Goal: Task Accomplishment & Management: Manage account settings

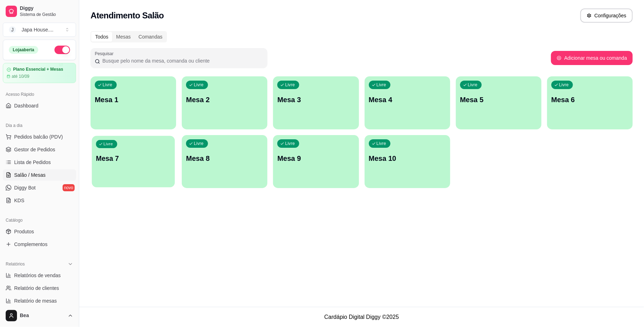
click at [151, 165] on div "Livre Mesa 7" at bounding box center [133, 157] width 83 height 43
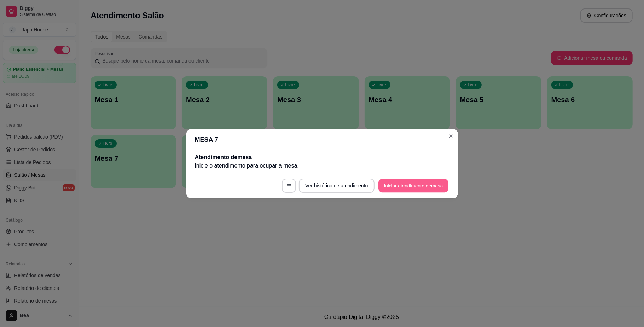
click at [404, 179] on button "Iniciar atendimento de mesa" at bounding box center [413, 185] width 70 height 14
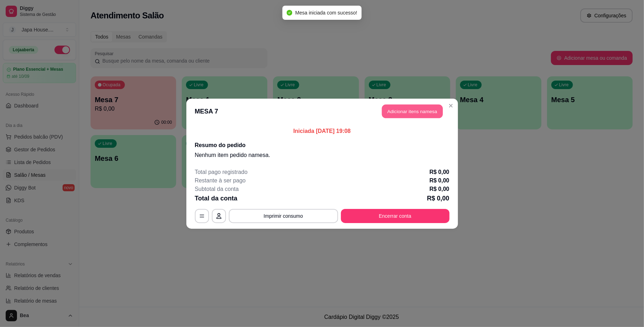
click at [421, 109] on button "Adicionar itens na mesa" at bounding box center [412, 111] width 61 height 14
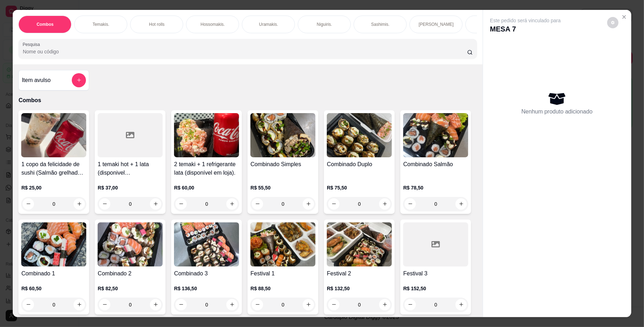
click at [315, 247] on img at bounding box center [282, 244] width 65 height 44
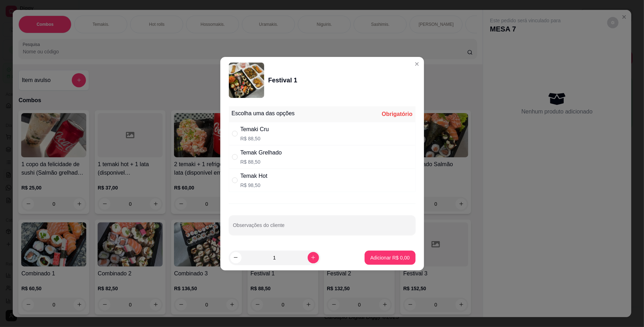
click at [296, 128] on div "Temaki Cru R$ 88,50" at bounding box center [322, 133] width 187 height 23
radio input "true"
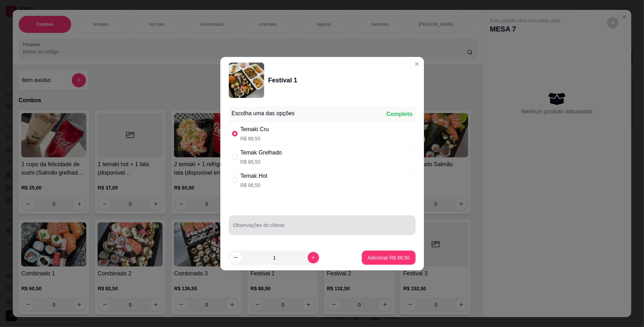
click at [297, 224] on div at bounding box center [322, 225] width 178 height 14
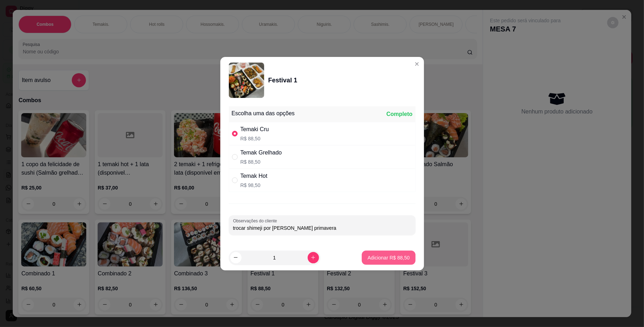
type input "trocar shimeji por [PERSON_NAME] primavera"
click at [382, 260] on p "Adicionar R$ 88,50" at bounding box center [388, 257] width 41 height 7
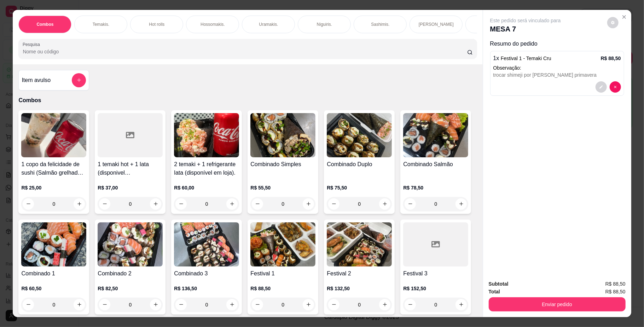
scroll to position [0, 401]
click at [151, 29] on div "Bebidas." at bounding box center [146, 25] width 53 height 18
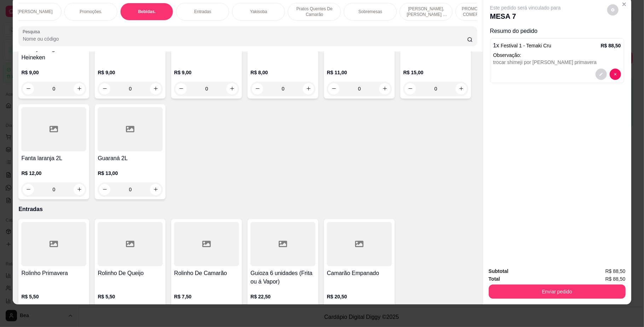
scroll to position [1688, 0]
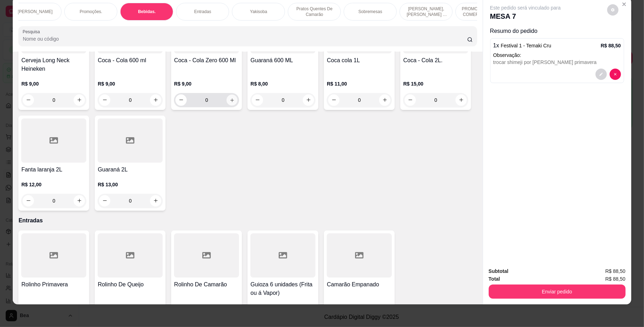
click at [235, 102] on icon "increase-product-quantity" at bounding box center [231, 99] width 5 height 5
type input "1"
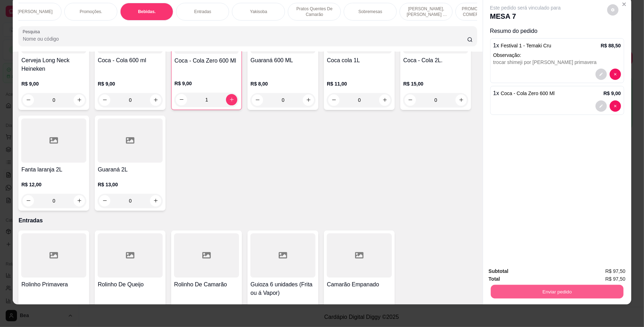
click at [529, 288] on button "Enviar pedido" at bounding box center [556, 292] width 133 height 14
click at [532, 271] on button "Não registrar e enviar pedido" at bounding box center [532, 274] width 71 height 13
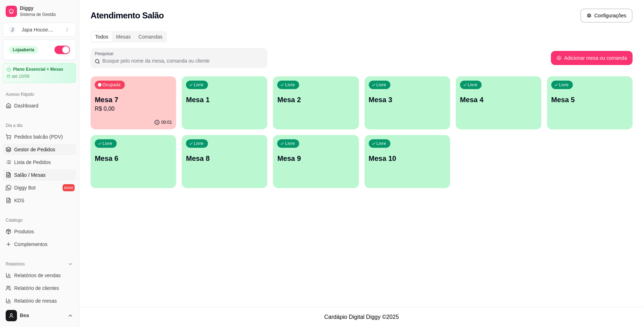
click at [39, 145] on link "Gestor de Pedidos" at bounding box center [39, 149] width 73 height 11
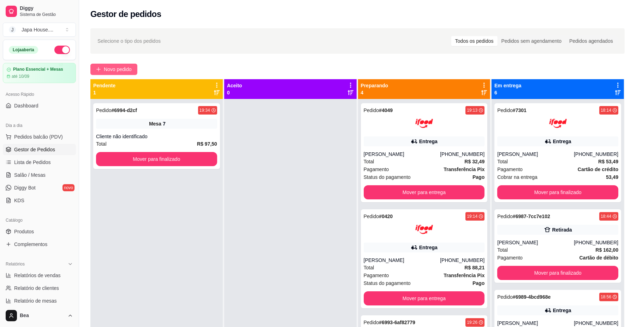
click at [102, 65] on button "Novo pedido" at bounding box center [113, 69] width 47 height 11
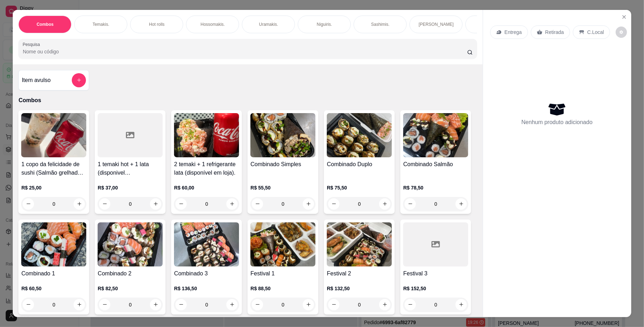
click at [149, 27] on p "Hot rolls" at bounding box center [157, 25] width 16 height 6
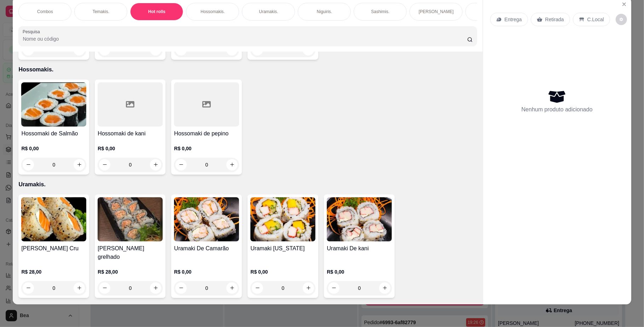
click at [78, 57] on div "0" at bounding box center [53, 50] width 65 height 14
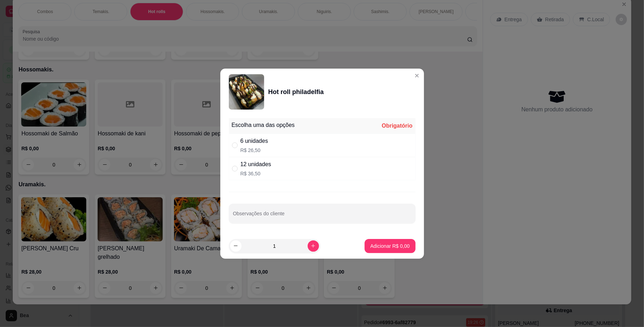
click at [302, 169] on div "12 unidades R$ 36,50" at bounding box center [322, 168] width 187 height 23
radio input "true"
click at [400, 246] on p "Adicionar R$ 36,50" at bounding box center [388, 245] width 42 height 7
type input "1"
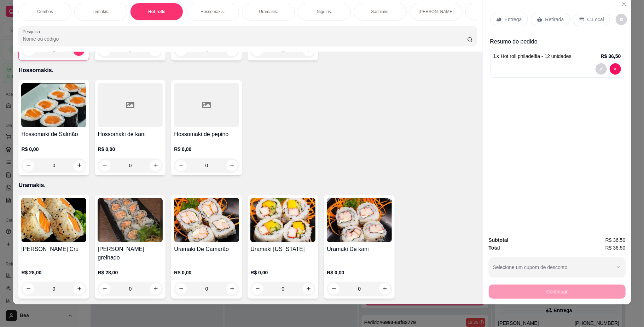
click at [548, 16] on p "Retirada" at bounding box center [554, 19] width 19 height 7
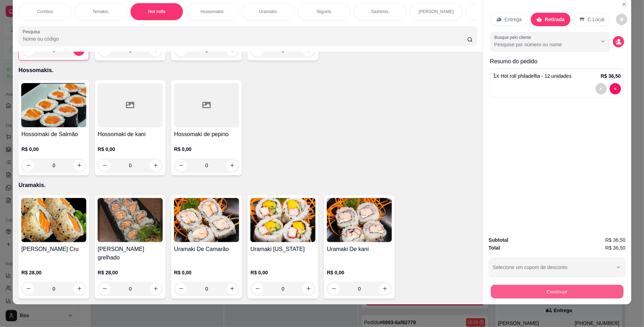
click at [573, 293] on button "Continuar" at bounding box center [556, 292] width 133 height 14
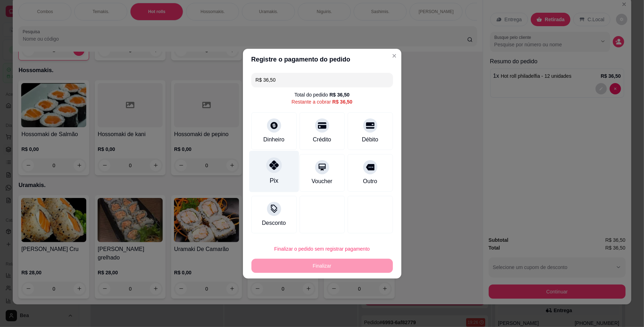
click at [280, 175] on div "Pix" at bounding box center [274, 171] width 50 height 41
type input "R$ 0,00"
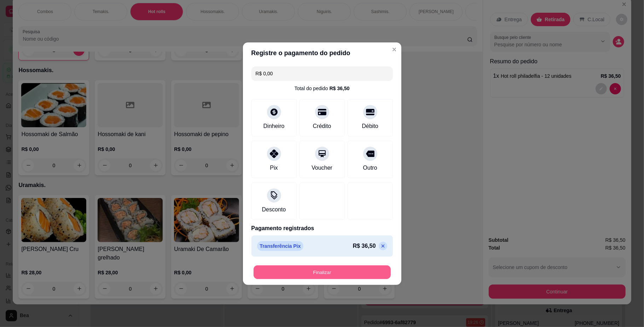
click at [341, 275] on button "Finalizar" at bounding box center [321, 272] width 137 height 14
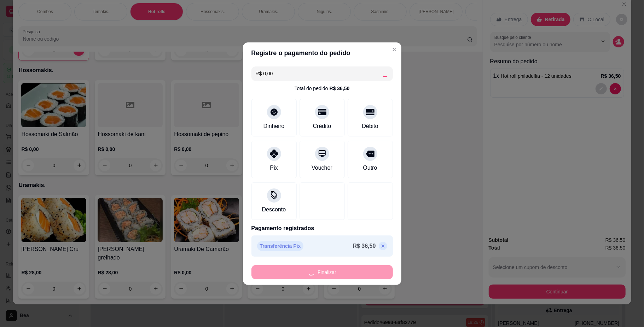
type input "0"
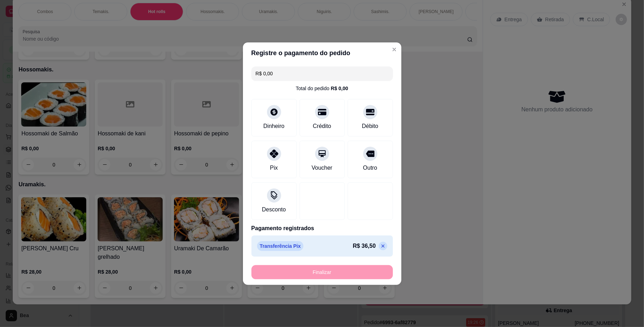
type input "-R$ 36,50"
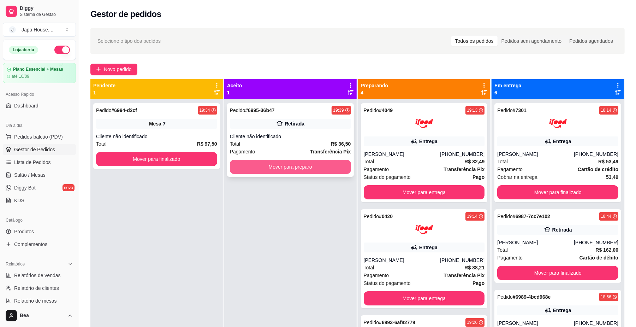
click at [315, 171] on button "Mover para preparo" at bounding box center [290, 167] width 121 height 14
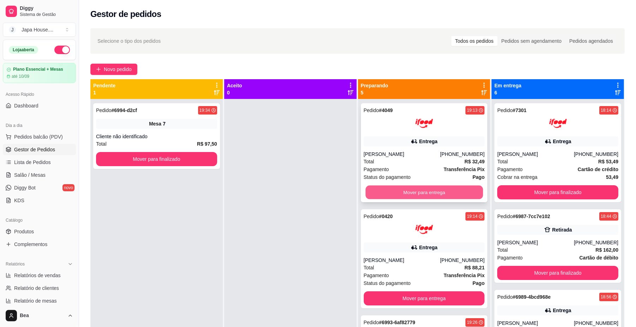
click at [409, 194] on button "Mover para entrega" at bounding box center [424, 193] width 117 height 14
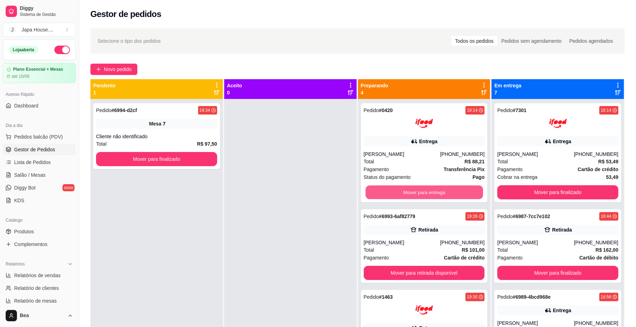
click at [409, 194] on button "Mover para entrega" at bounding box center [424, 193] width 117 height 14
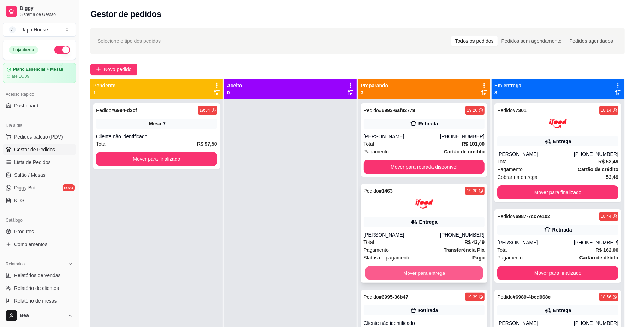
click at [444, 272] on button "Mover para entrega" at bounding box center [424, 273] width 117 height 14
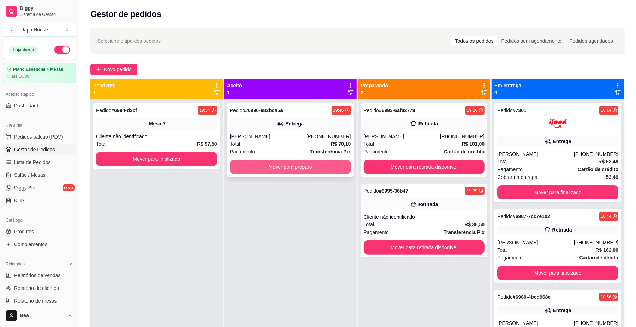
click at [300, 164] on button "Mover para preparo" at bounding box center [290, 167] width 121 height 14
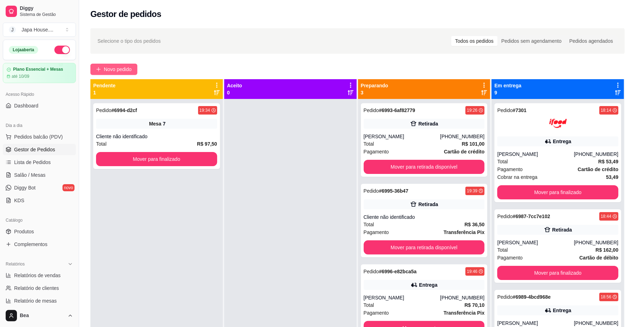
click at [116, 69] on span "Novo pedido" at bounding box center [118, 69] width 28 height 8
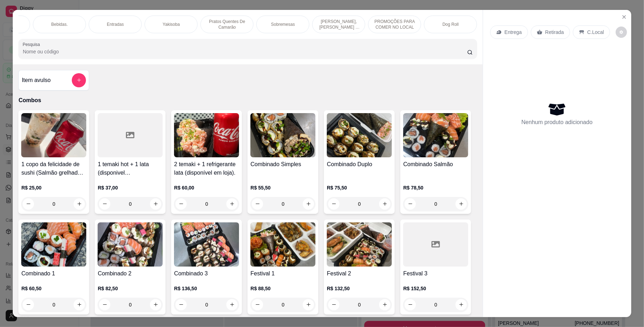
scroll to position [0, 477]
click at [171, 19] on div "Yakisoba" at bounding box center [181, 25] width 53 height 18
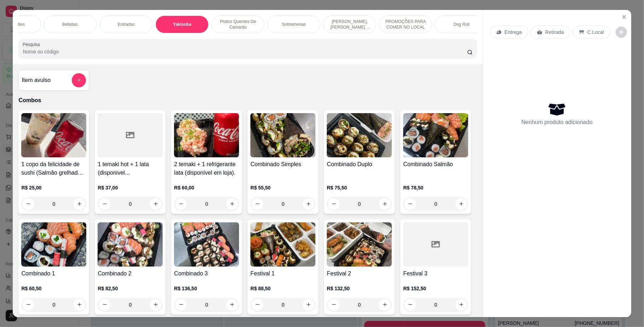
scroll to position [13, 0]
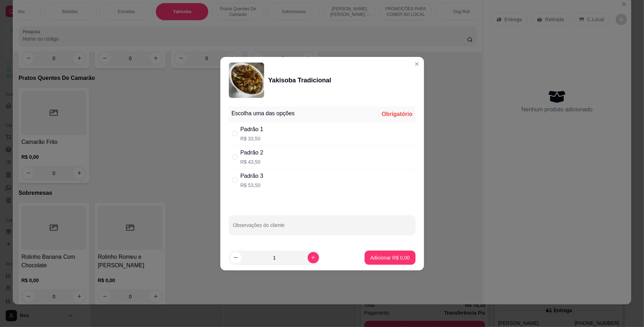
click at [273, 135] on div "Padrão 1 R$ 33,50" at bounding box center [322, 133] width 187 height 23
radio input "true"
click at [364, 262] on button "Adicionar R$ 33,50" at bounding box center [389, 258] width 52 height 14
type input "1"
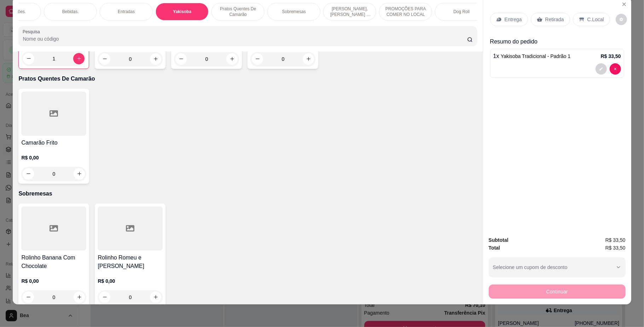
click at [66, 9] on p "Bebidas." at bounding box center [70, 12] width 17 height 6
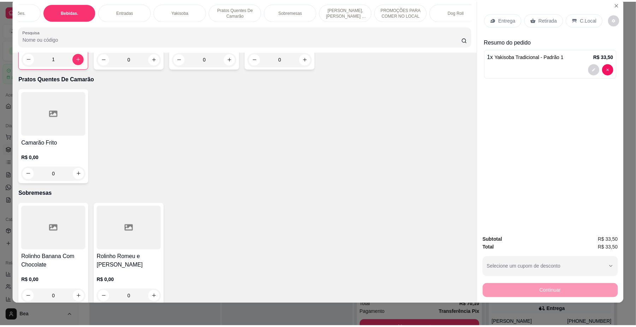
scroll to position [1520, 0]
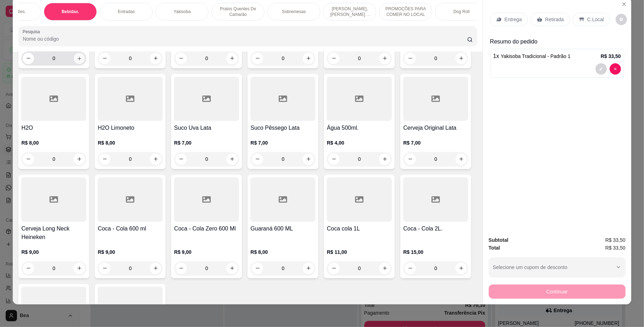
click at [77, 61] on icon "increase-product-quantity" at bounding box center [79, 57] width 5 height 5
type input "1"
click at [545, 20] on p "Retirada" at bounding box center [554, 19] width 19 height 7
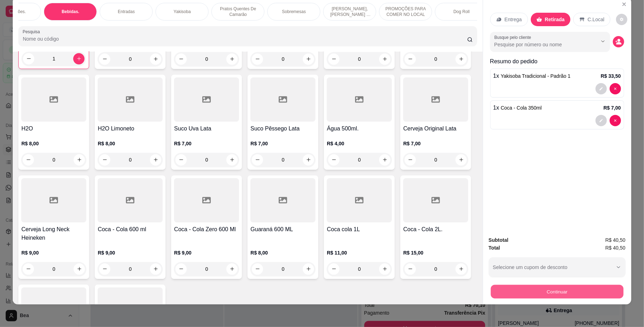
click at [565, 290] on button "Continuar" at bounding box center [556, 292] width 133 height 14
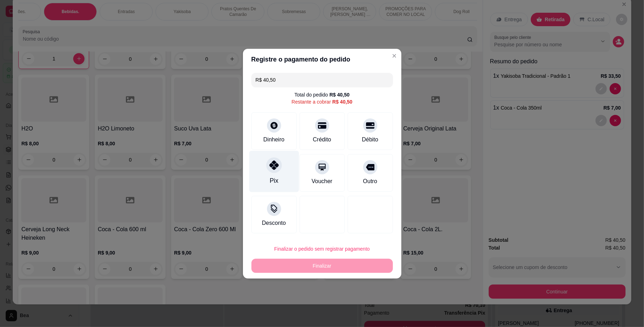
click at [266, 169] on div at bounding box center [274, 165] width 16 height 16
type input "R$ 0,00"
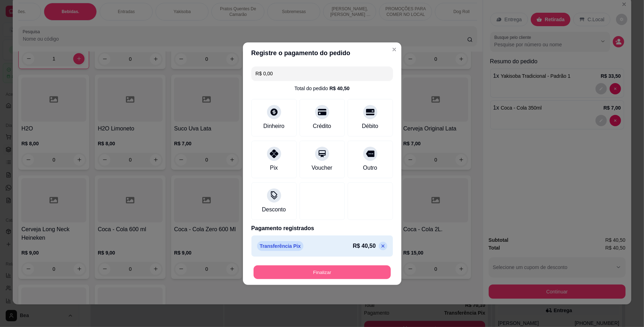
click at [348, 272] on button "Finalizar" at bounding box center [321, 272] width 137 height 14
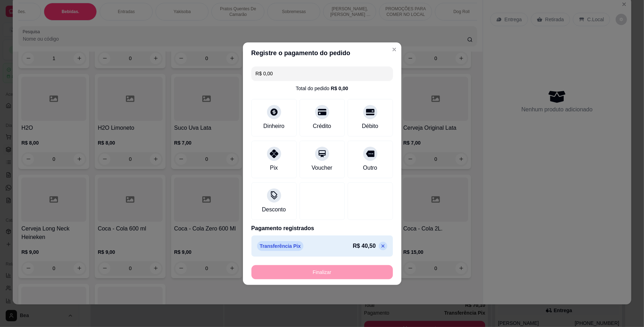
type input "0"
type input "-R$ 40,50"
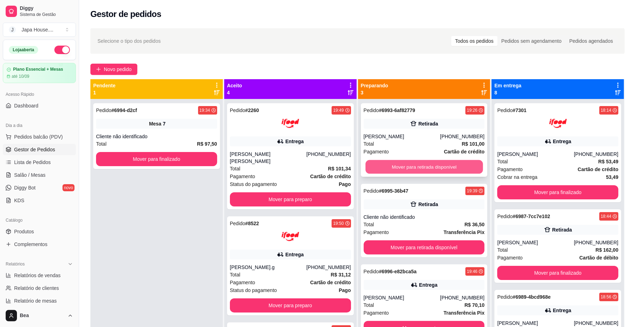
click at [434, 165] on button "Mover para retirada disponível" at bounding box center [424, 167] width 117 height 14
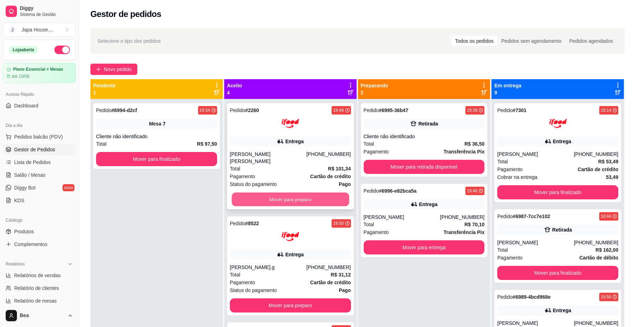
click at [329, 194] on button "Mover para preparo" at bounding box center [290, 200] width 117 height 14
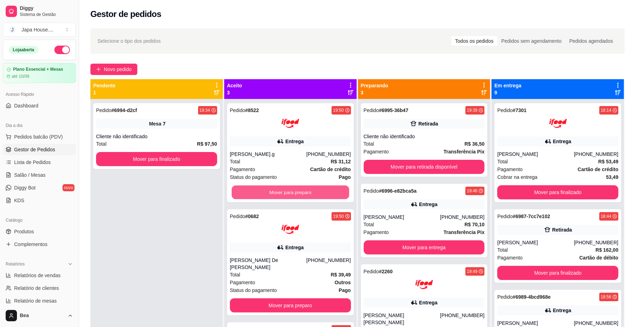
click at [329, 194] on button "Mover para preparo" at bounding box center [290, 193] width 117 height 14
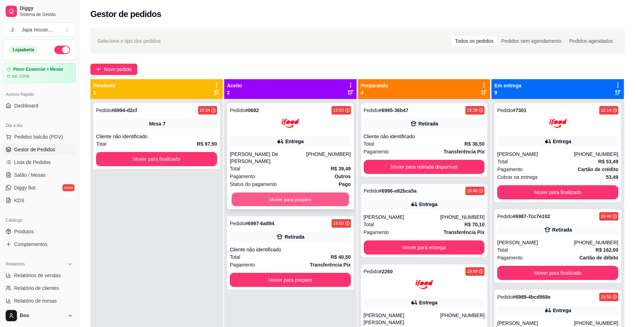
click at [317, 193] on button "Mover para preparo" at bounding box center [290, 200] width 117 height 14
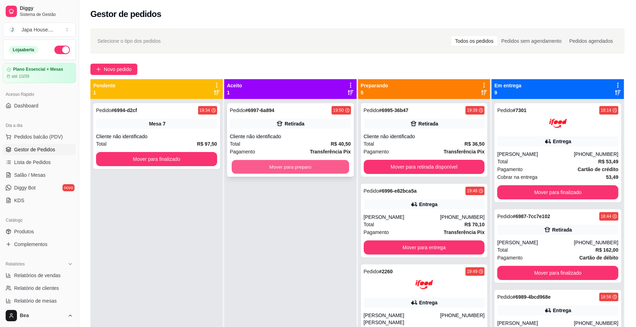
click at [310, 173] on button "Mover para preparo" at bounding box center [290, 167] width 117 height 14
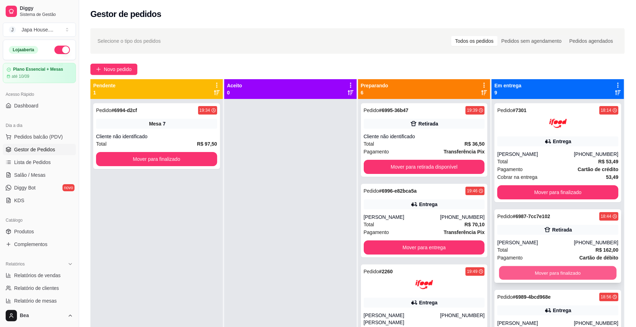
click at [534, 269] on button "Mover para finalizado" at bounding box center [557, 273] width 117 height 14
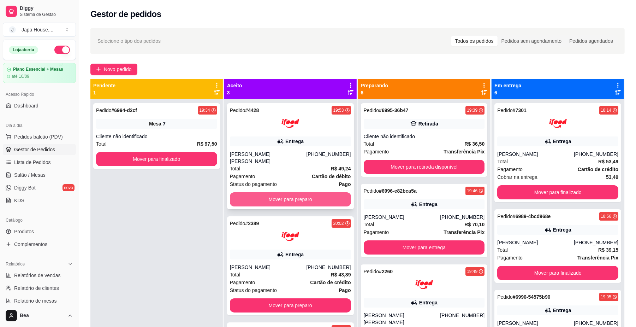
click at [318, 194] on button "Mover para preparo" at bounding box center [290, 199] width 121 height 14
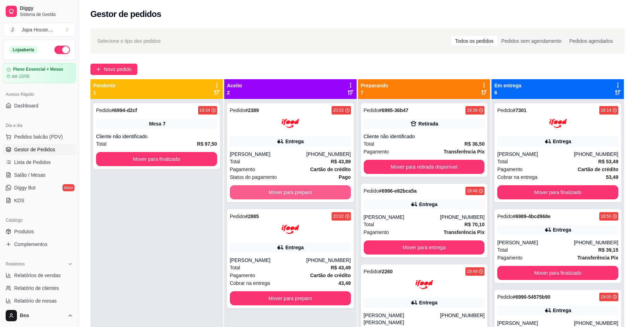
click at [297, 193] on button "Mover para preparo" at bounding box center [290, 192] width 121 height 14
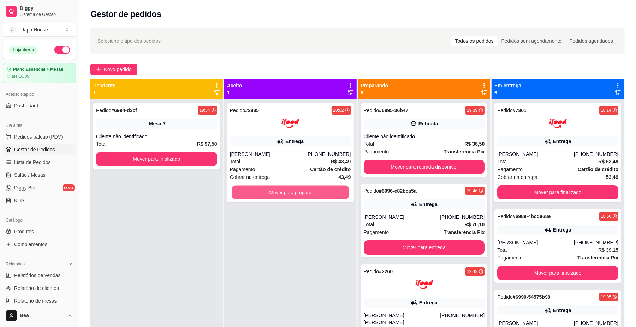
click at [297, 193] on button "Mover para preparo" at bounding box center [290, 193] width 117 height 14
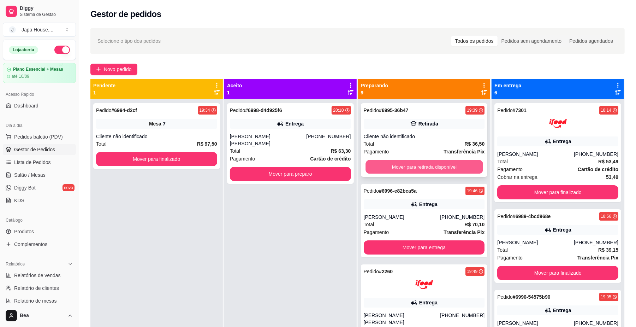
click at [417, 165] on button "Mover para retirada disponível" at bounding box center [424, 167] width 117 height 14
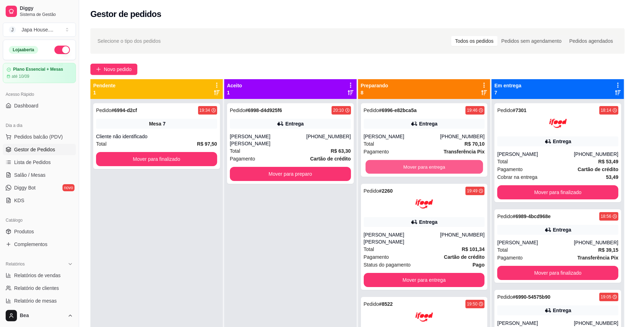
click at [417, 165] on button "Mover para entrega" at bounding box center [424, 167] width 117 height 14
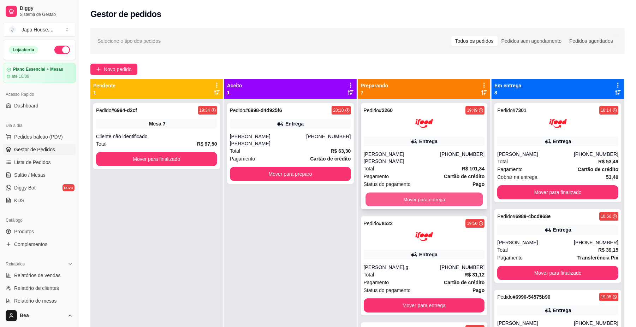
click at [417, 194] on button "Mover para entrega" at bounding box center [424, 200] width 117 height 14
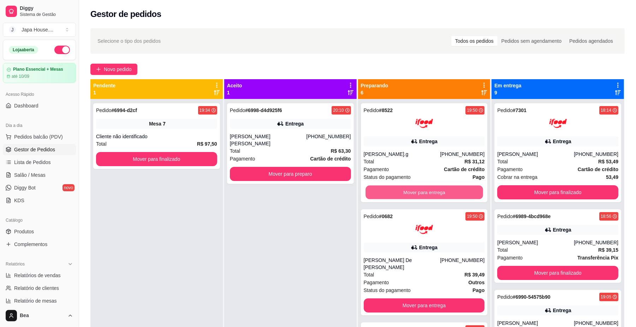
click at [417, 194] on button "Mover para entrega" at bounding box center [424, 193] width 117 height 14
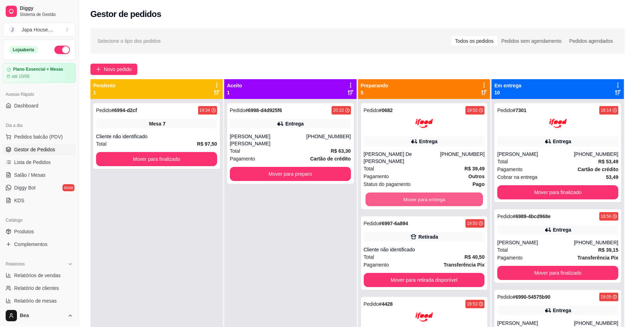
click at [417, 194] on button "Mover para entrega" at bounding box center [424, 200] width 117 height 14
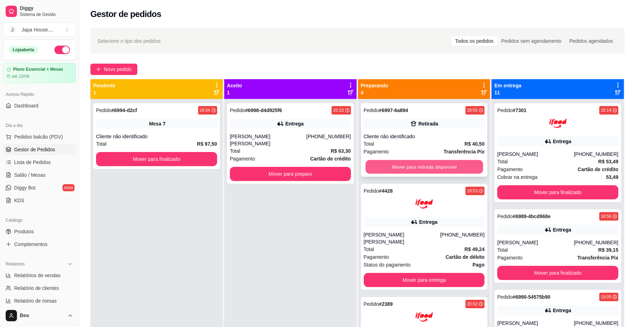
click at [413, 162] on button "Mover para retirada disponível" at bounding box center [424, 167] width 117 height 14
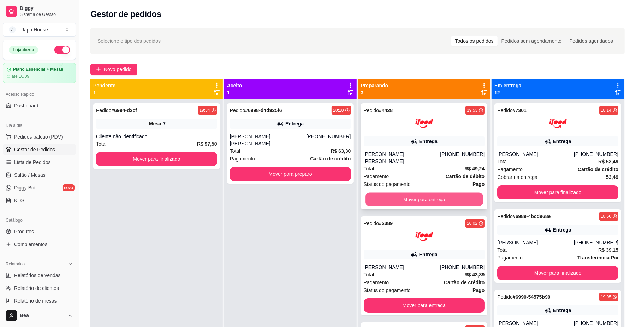
click at [415, 193] on button "Mover para entrega" at bounding box center [424, 200] width 117 height 14
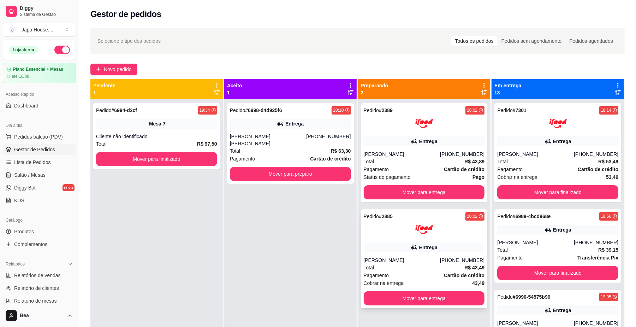
click at [433, 306] on div "Pedido # 2885 20:02 Entrega [PERSON_NAME] [PHONE_NUMBER] Total R$ 43,49 Pagamen…" at bounding box center [424, 258] width 127 height 99
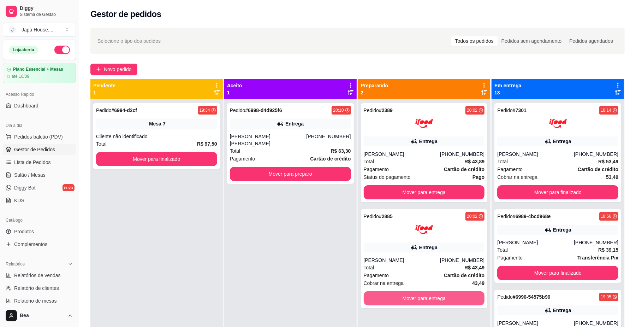
click at [430, 301] on button "Mover para entrega" at bounding box center [424, 298] width 121 height 14
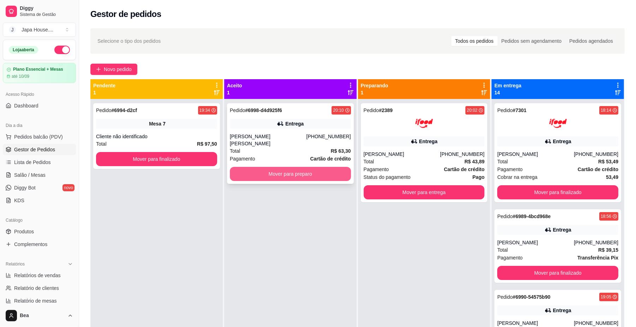
click at [307, 169] on button "Mover para preparo" at bounding box center [290, 174] width 121 height 14
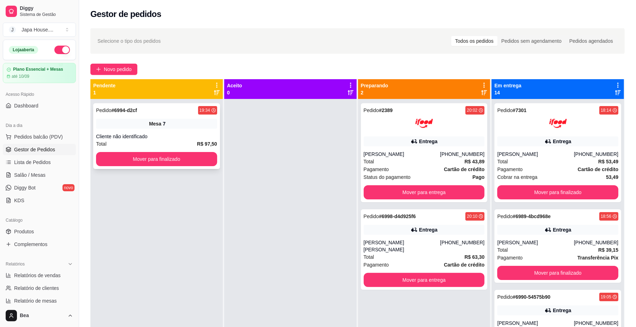
click at [190, 138] on div "Cliente não identificado" at bounding box center [156, 136] width 121 height 7
click at [48, 173] on link "Salão / Mesas" at bounding box center [39, 174] width 73 height 11
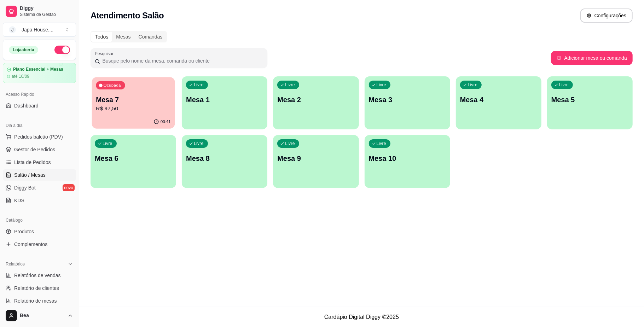
click at [139, 108] on p "R$ 97,50" at bounding box center [133, 109] width 75 height 8
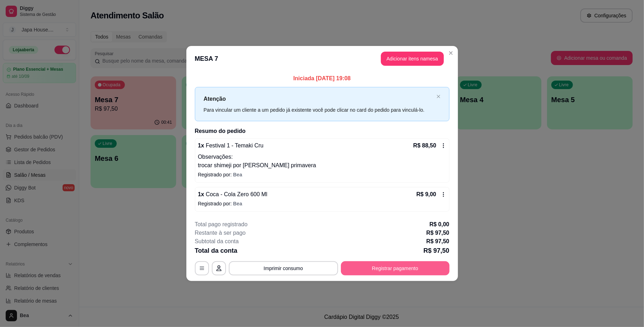
click at [383, 272] on button "Registrar pagamento" at bounding box center [395, 268] width 108 height 14
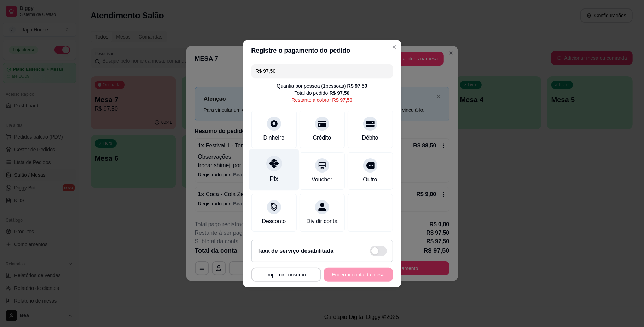
click at [264, 161] on div "Pix" at bounding box center [274, 169] width 50 height 41
type input "R$ 0,00"
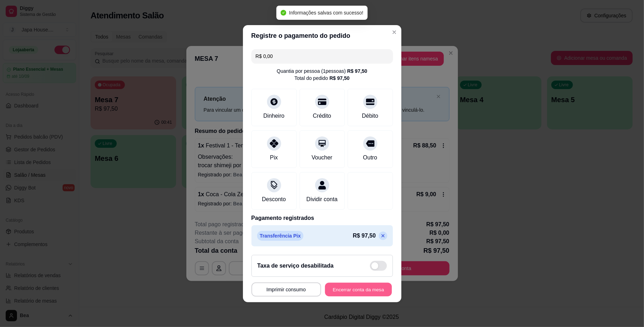
click at [353, 294] on button "Encerrar conta da mesa" at bounding box center [358, 289] width 67 height 14
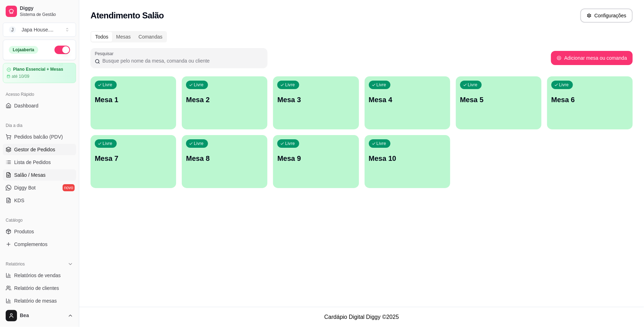
click at [33, 150] on span "Gestor de Pedidos" at bounding box center [34, 149] width 41 height 7
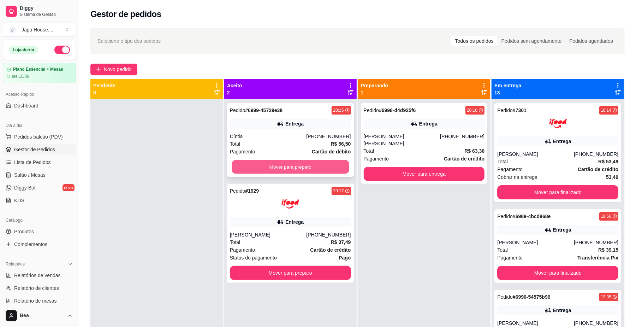
click at [307, 163] on button "Mover para preparo" at bounding box center [290, 167] width 117 height 14
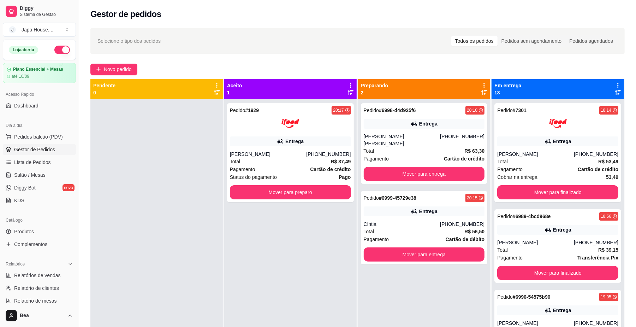
click at [307, 163] on div "Total R$ 37,49" at bounding box center [290, 162] width 121 height 8
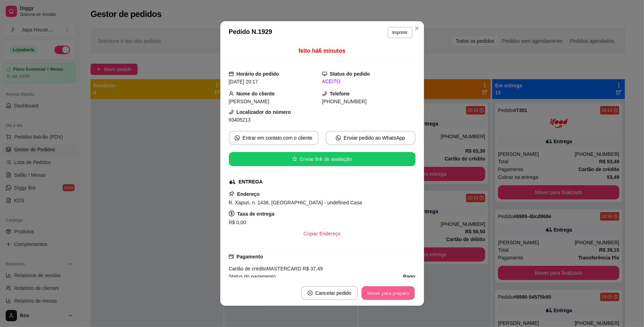
click at [394, 294] on button "Mover para preparo" at bounding box center [387, 293] width 53 height 14
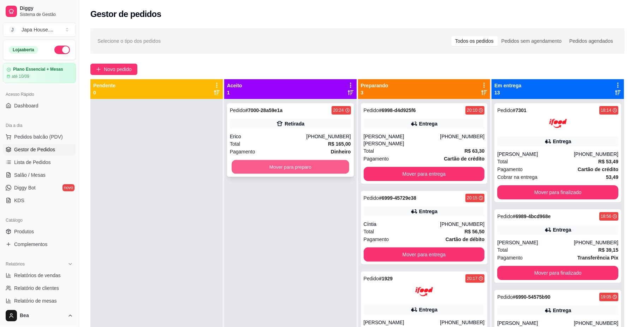
click at [344, 165] on button "Mover para preparo" at bounding box center [290, 167] width 117 height 14
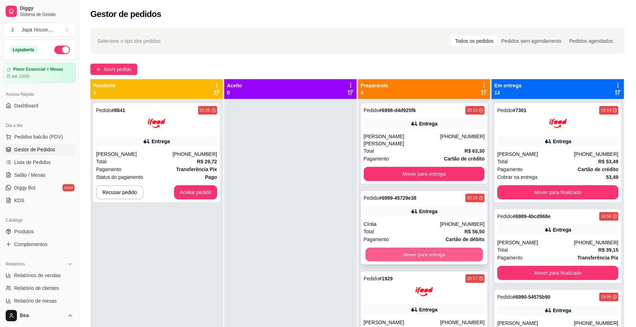
click at [399, 248] on button "Mover para entrega" at bounding box center [424, 255] width 117 height 14
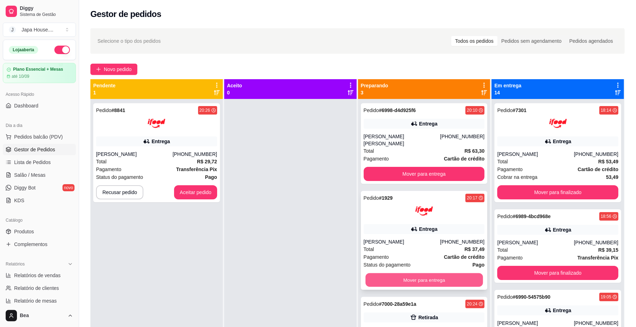
click at [413, 273] on button "Mover para entrega" at bounding box center [424, 280] width 117 height 14
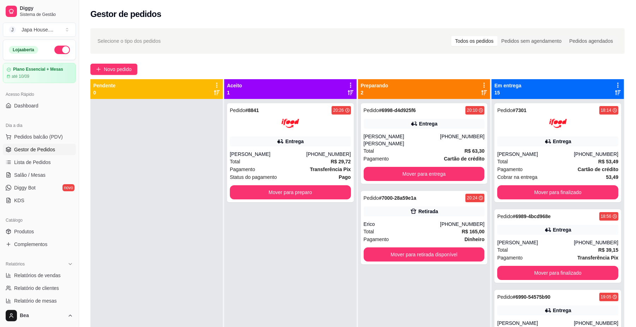
click at [189, 192] on div at bounding box center [156, 262] width 133 height 327
click at [272, 193] on button "Mover para preparo" at bounding box center [290, 193] width 117 height 14
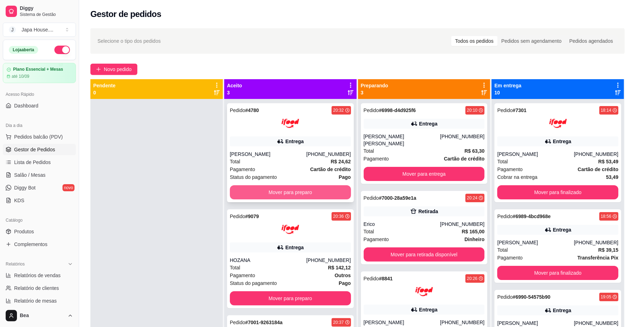
click at [286, 189] on button "Mover para preparo" at bounding box center [290, 192] width 121 height 14
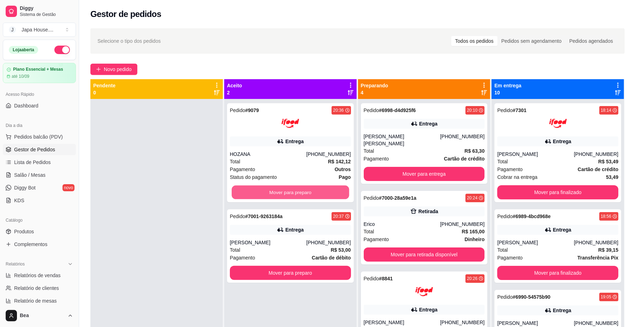
click at [286, 189] on button "Mover para preparo" at bounding box center [290, 193] width 117 height 14
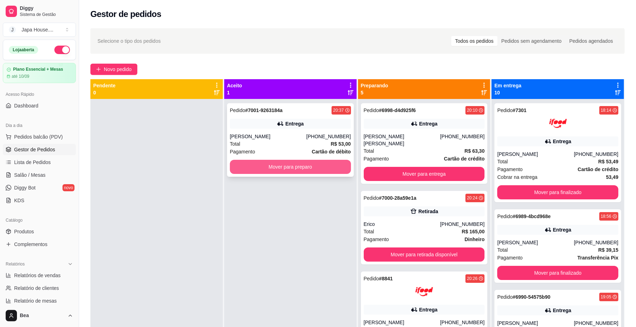
click at [295, 164] on button "Mover para preparo" at bounding box center [290, 167] width 121 height 14
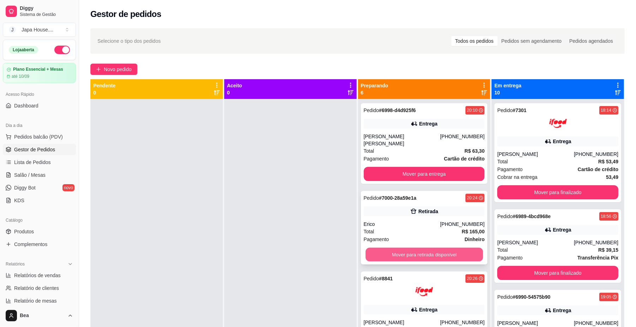
click at [409, 253] on button "Mover para retirada disponível" at bounding box center [424, 255] width 117 height 14
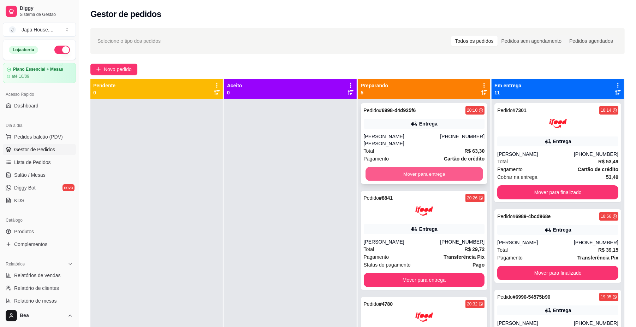
click at [410, 167] on button "Mover para entrega" at bounding box center [424, 174] width 117 height 14
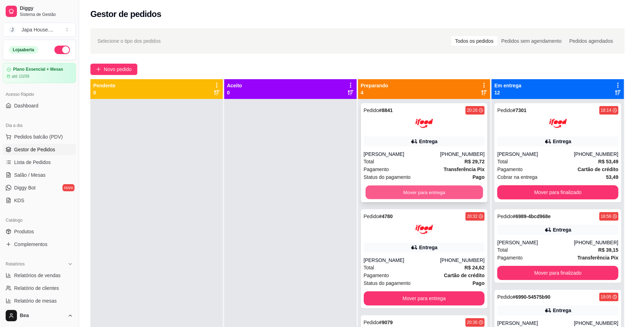
click at [424, 193] on button "Mover para entrega" at bounding box center [424, 193] width 117 height 14
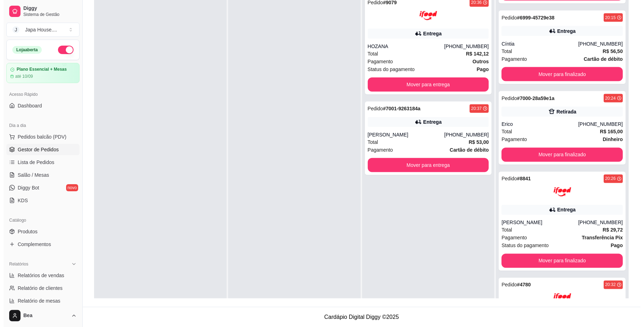
scroll to position [819, 0]
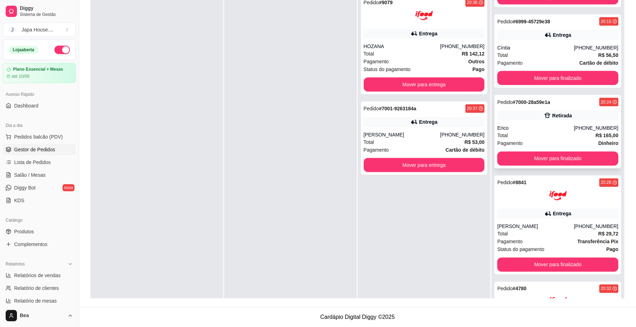
click at [530, 111] on div "Retirada" at bounding box center [558, 116] width 121 height 10
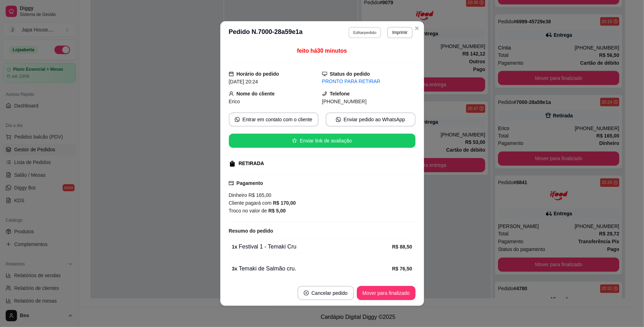
click at [366, 29] on button "Editar pedido" at bounding box center [364, 32] width 33 height 11
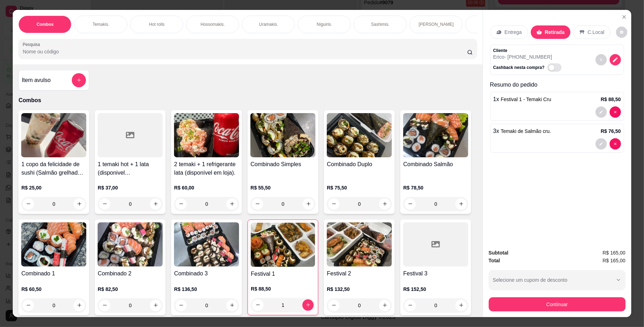
click at [105, 19] on div "Temakis." at bounding box center [100, 25] width 53 height 18
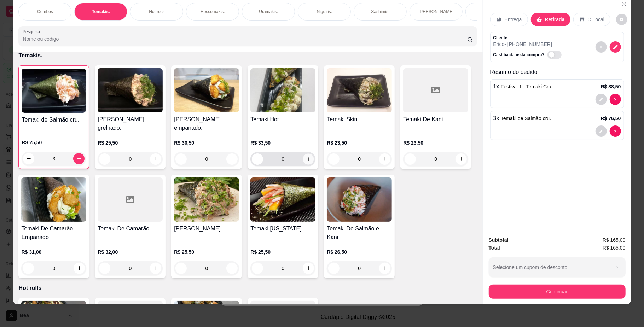
click at [304, 163] on button "increase-product-quantity" at bounding box center [308, 158] width 11 height 11
type input "1"
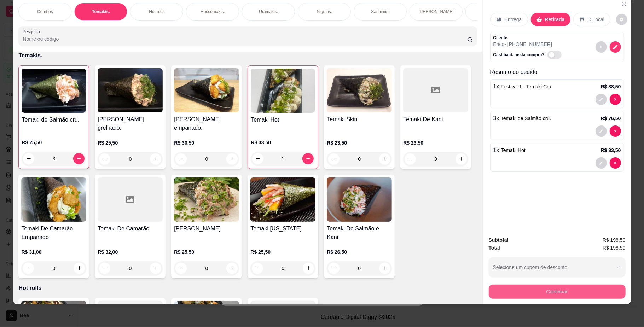
click at [529, 295] on button "Continuar" at bounding box center [556, 291] width 137 height 14
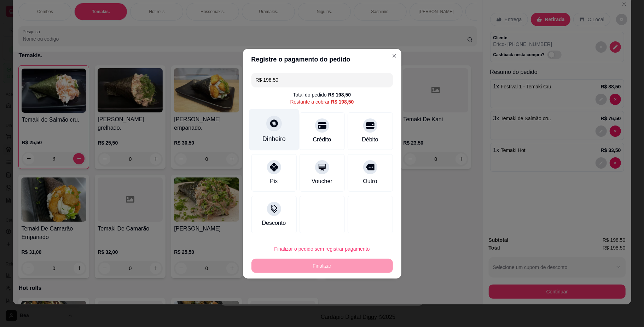
click at [270, 125] on icon at bounding box center [274, 123] width 8 height 8
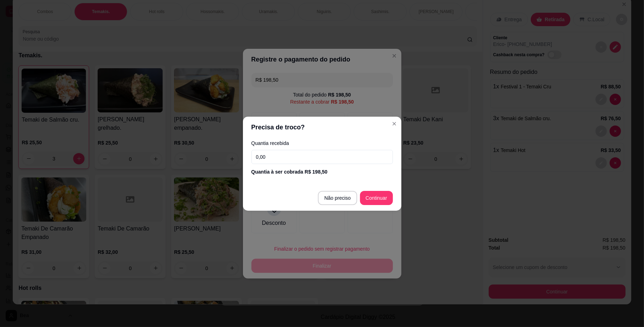
click at [284, 160] on input "0,00" at bounding box center [321, 157] width 141 height 14
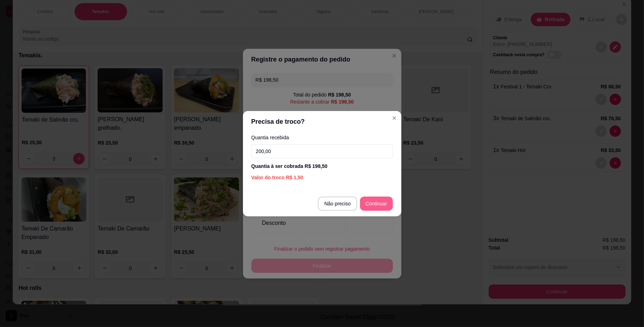
type input "200,00"
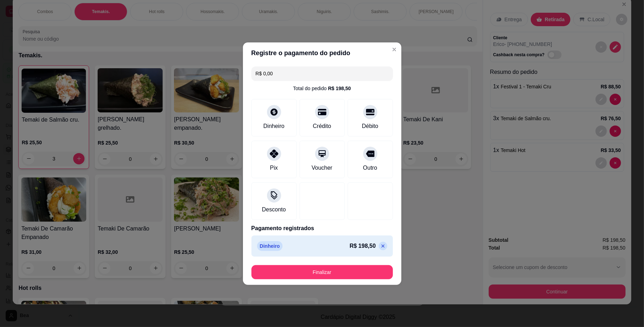
type input "R$ 0,00"
drag, startPoint x: 346, startPoint y: 279, endPoint x: 338, endPoint y: 273, distance: 9.5
click at [338, 273] on footer "Finalizar" at bounding box center [322, 271] width 158 height 25
click at [338, 273] on button "Finalizar" at bounding box center [321, 272] width 137 height 14
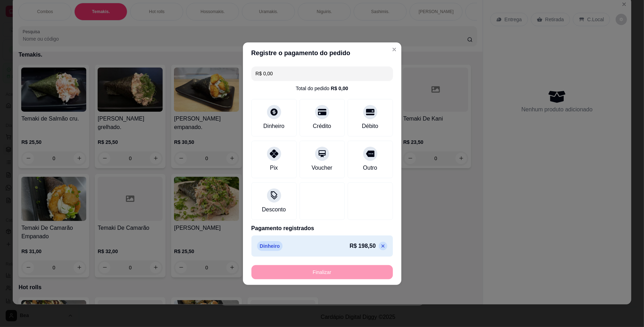
type input "0"
type input "-R$ 198,50"
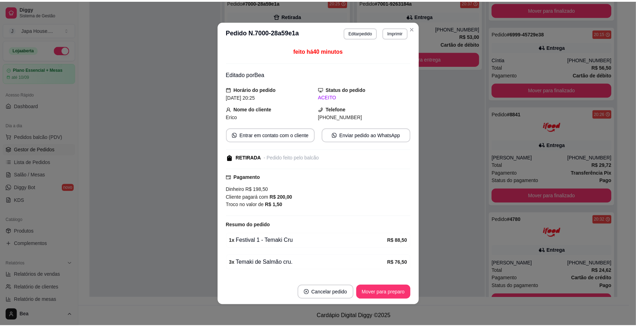
scroll to position [819, 0]
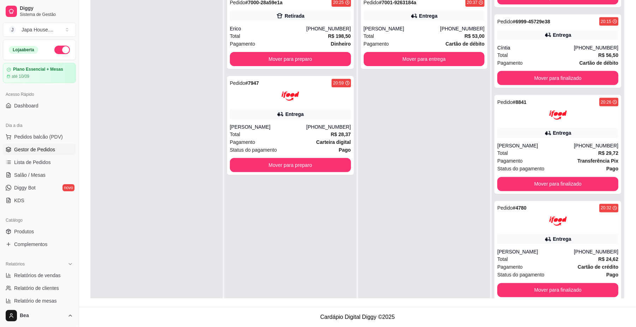
click at [422, 126] on div "Pedido # 7001-9263184a 20:37 Entrega [PERSON_NAME] [PHONE_NUMBER] Total R$ 53,0…" at bounding box center [424, 154] width 133 height 327
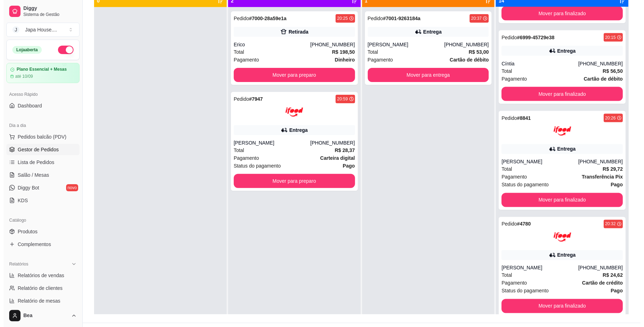
scroll to position [44, 0]
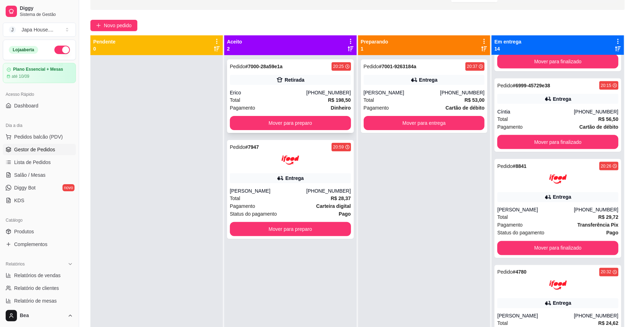
click at [326, 96] on div "[PHONE_NUMBER]" at bounding box center [328, 92] width 45 height 7
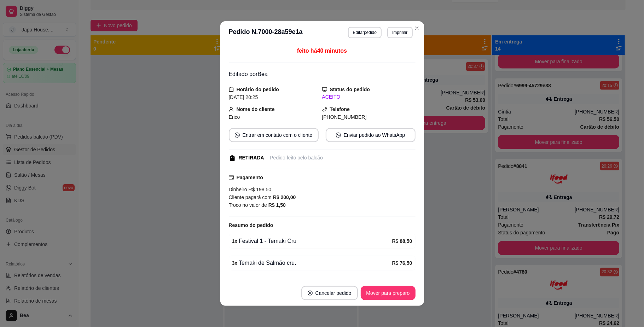
scroll to position [46, 0]
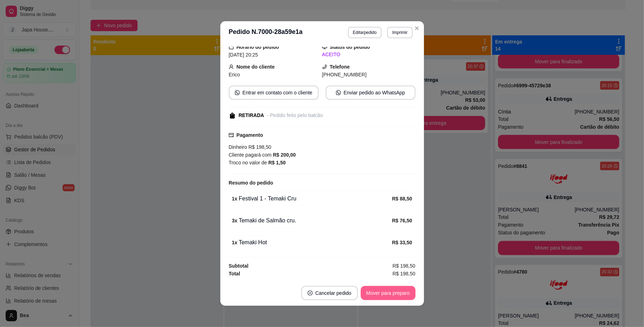
click at [392, 289] on button "Mover para preparo" at bounding box center [387, 293] width 55 height 14
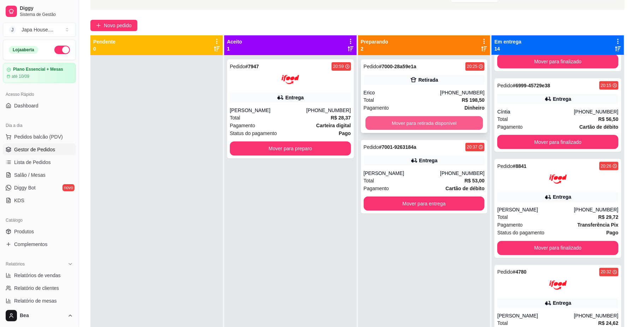
click at [441, 122] on button "Mover para retirada disponível" at bounding box center [424, 123] width 117 height 14
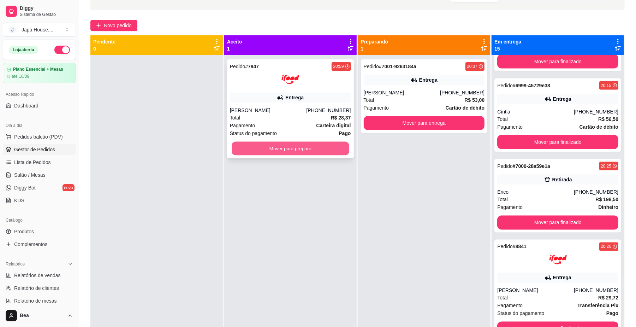
click at [316, 147] on button "Mover para preparo" at bounding box center [290, 149] width 117 height 14
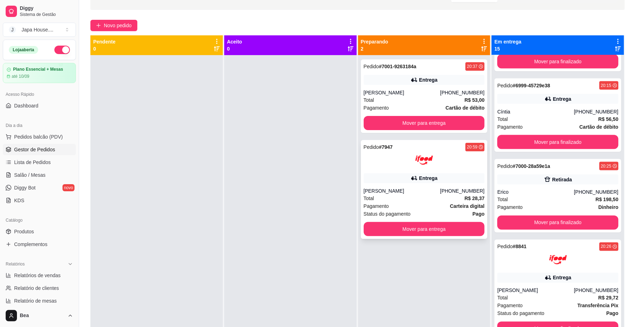
click at [440, 167] on div at bounding box center [424, 160] width 121 height 18
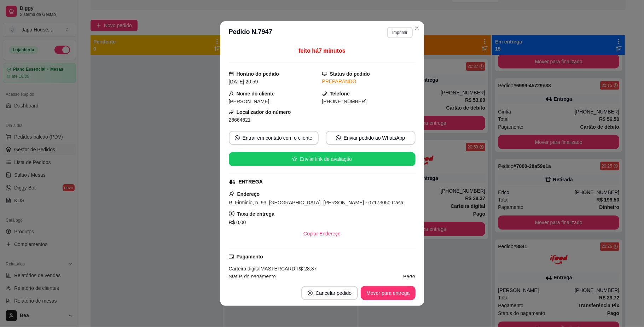
click at [394, 28] on button "Imprimir" at bounding box center [399, 32] width 25 height 11
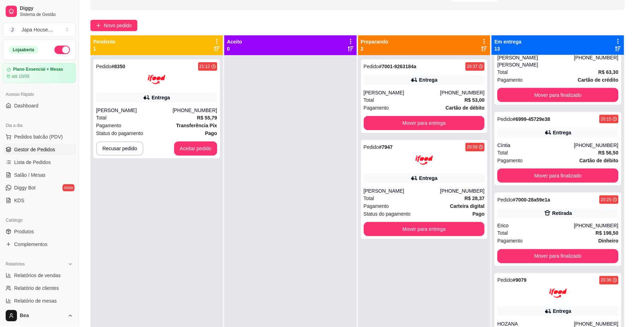
scroll to position [782, 0]
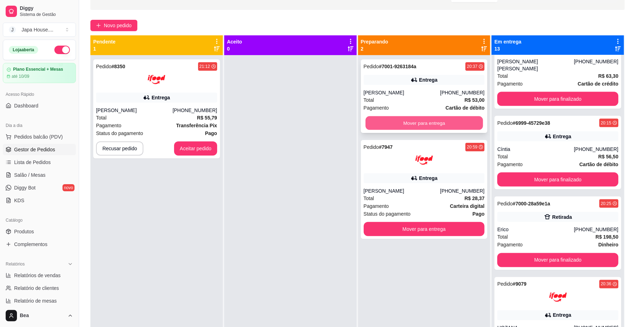
click at [411, 119] on button "Mover para entrega" at bounding box center [424, 123] width 117 height 14
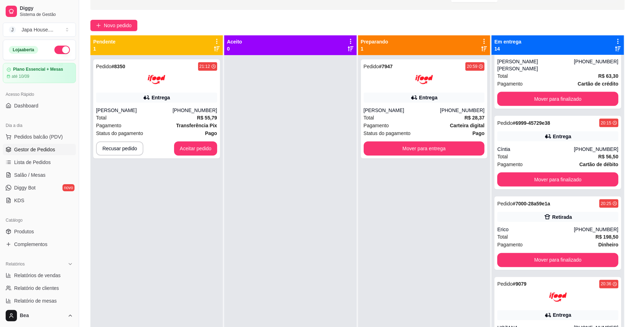
scroll to position [819, 0]
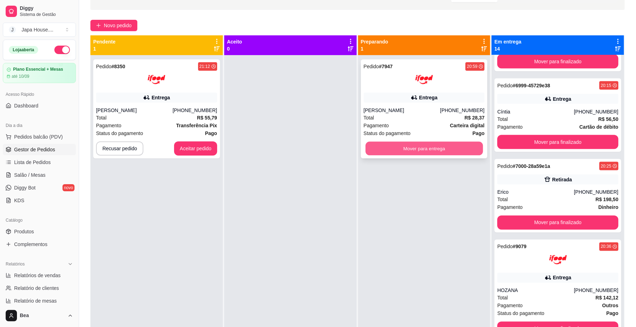
click at [415, 152] on button "Mover para entrega" at bounding box center [424, 149] width 117 height 14
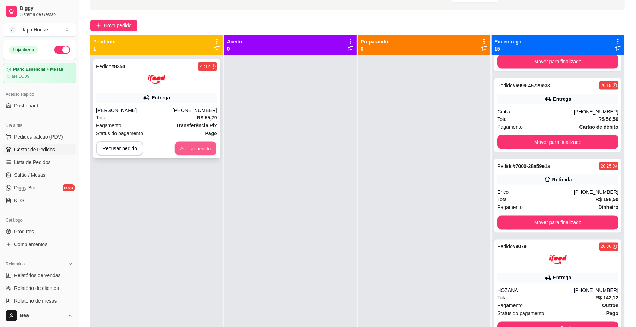
click at [191, 151] on button "Aceitar pedido" at bounding box center [196, 149] width 42 height 14
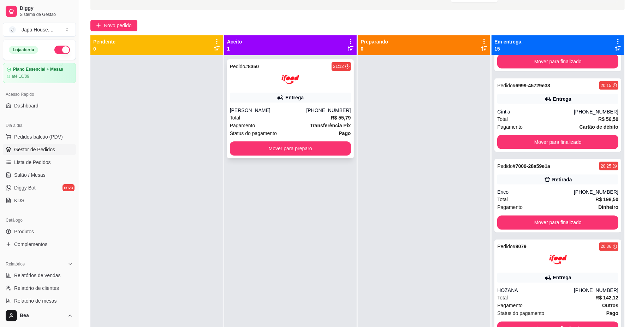
click at [259, 156] on div "Pedido # 8350 21:12 Entrega [PERSON_NAME] [PHONE_NUMBER] Total R$ 55,79 Pagamen…" at bounding box center [290, 108] width 127 height 99
click at [250, 151] on button "Mover para preparo" at bounding box center [290, 148] width 121 height 14
click at [287, 148] on button "Mover para preparo" at bounding box center [290, 149] width 117 height 14
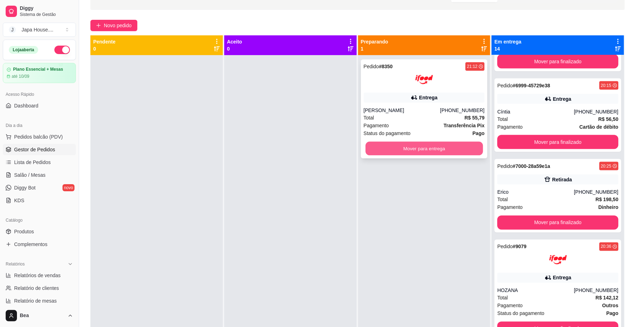
click at [388, 146] on button "Mover para entrega" at bounding box center [424, 149] width 117 height 14
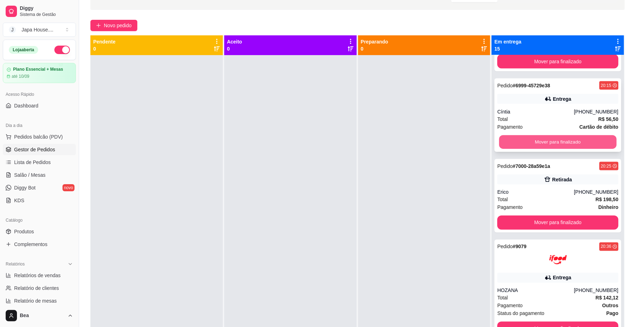
click at [530, 135] on button "Mover para finalizado" at bounding box center [557, 142] width 117 height 14
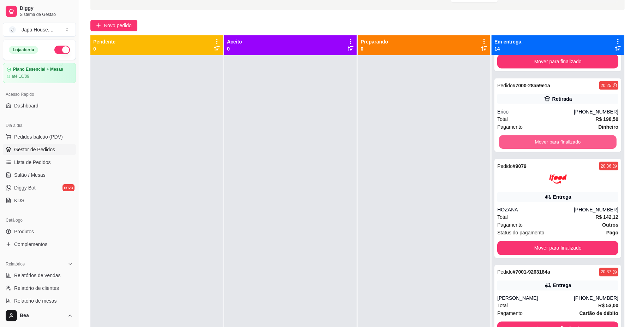
click at [530, 135] on button "Mover para finalizado" at bounding box center [557, 142] width 117 height 14
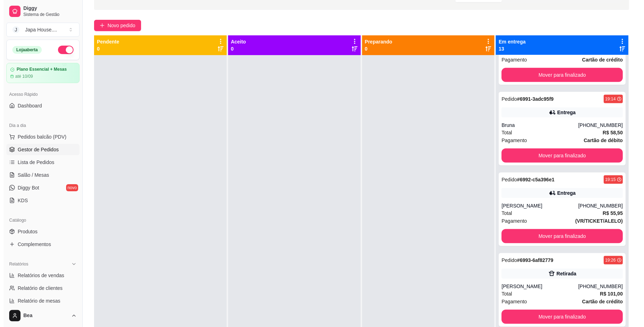
scroll to position [0, 0]
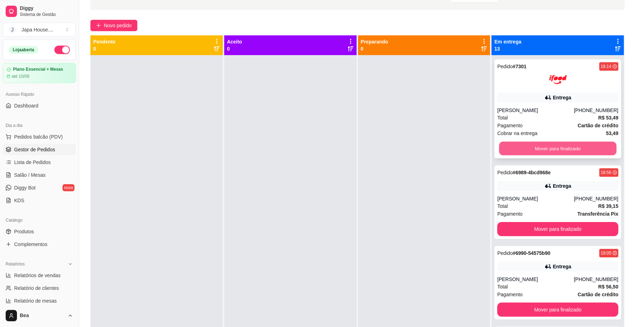
click at [554, 145] on button "Mover para finalizado" at bounding box center [557, 149] width 117 height 14
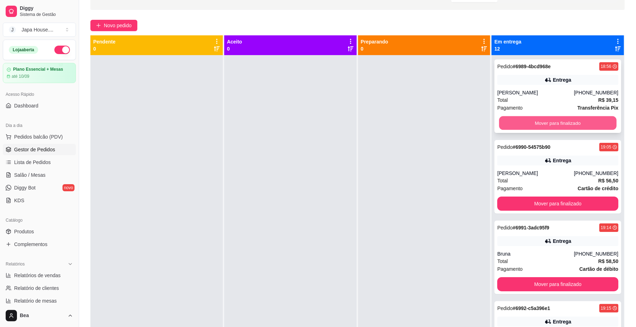
click at [530, 118] on button "Mover para finalizado" at bounding box center [557, 123] width 117 height 14
click at [530, 118] on button "Mover para finalizado" at bounding box center [558, 123] width 121 height 14
click at [530, 118] on button "Mover para finalizado" at bounding box center [557, 123] width 117 height 14
click at [530, 118] on button "Mover para finalizado" at bounding box center [558, 123] width 121 height 14
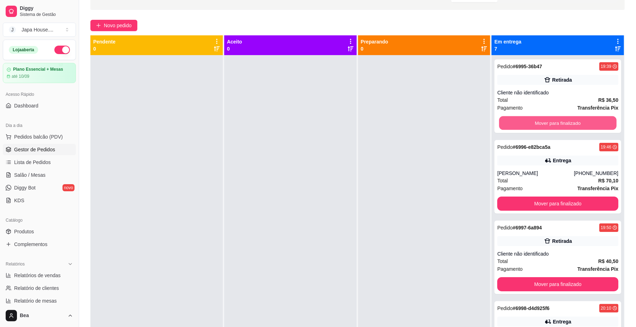
click at [530, 118] on button "Mover para finalizado" at bounding box center [557, 123] width 117 height 14
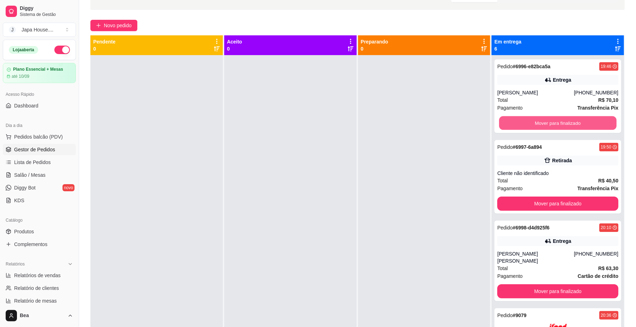
click at [530, 118] on button "Mover para finalizado" at bounding box center [557, 123] width 117 height 14
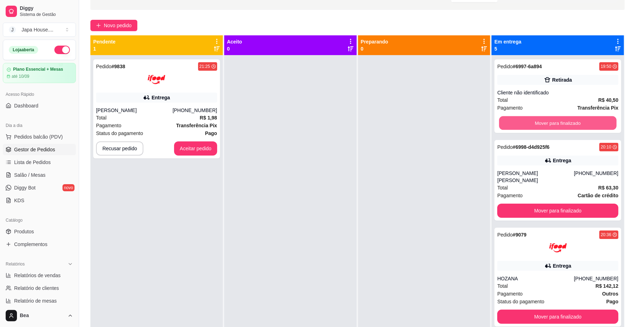
click at [530, 118] on button "Mover para finalizado" at bounding box center [557, 123] width 117 height 14
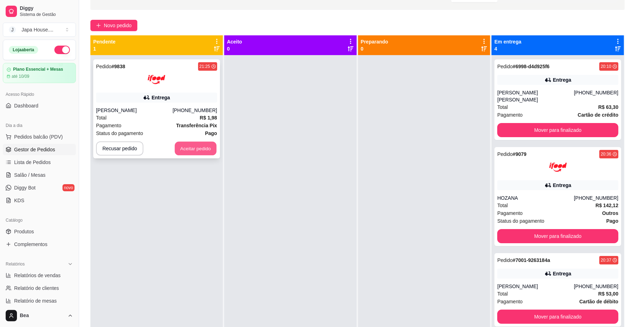
click at [190, 145] on button "Aceitar pedido" at bounding box center [196, 149] width 42 height 14
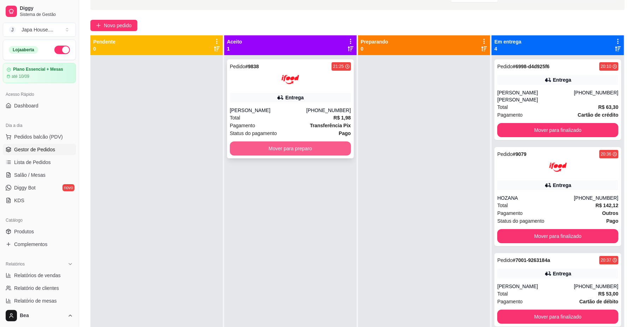
click at [254, 149] on button "Mover para preparo" at bounding box center [290, 148] width 121 height 14
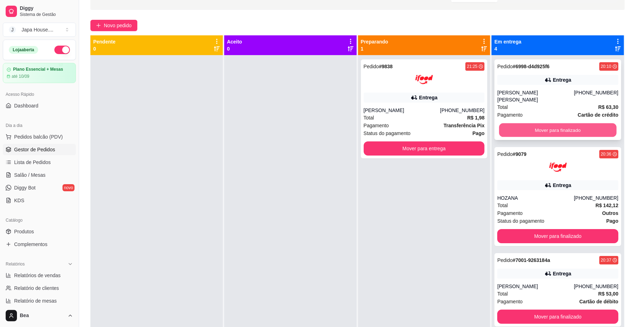
click at [516, 123] on button "Mover para finalizado" at bounding box center [557, 130] width 117 height 14
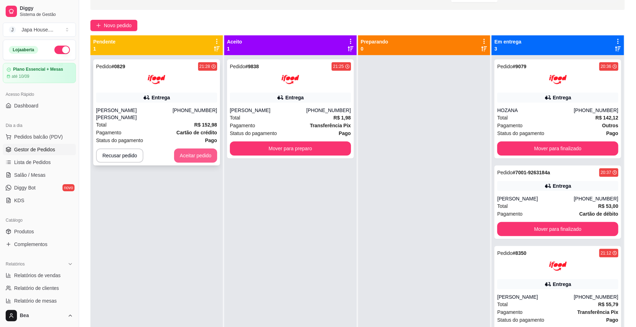
click at [182, 149] on button "Aceitar pedido" at bounding box center [195, 155] width 43 height 14
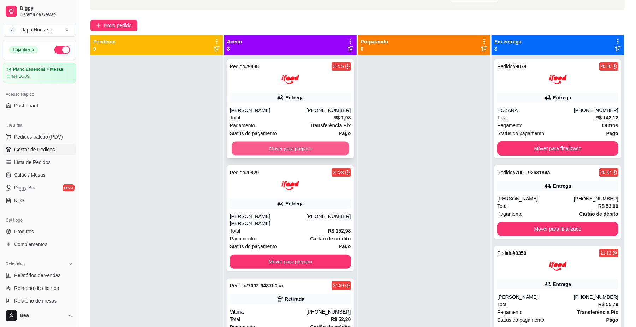
click at [250, 149] on button "Mover para preparo" at bounding box center [290, 149] width 117 height 14
click at [250, 149] on div "Mover para preparo" at bounding box center [290, 148] width 121 height 14
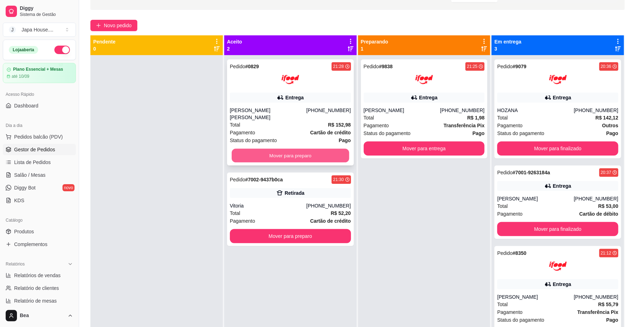
click at [271, 149] on button "Mover para preparo" at bounding box center [290, 156] width 117 height 14
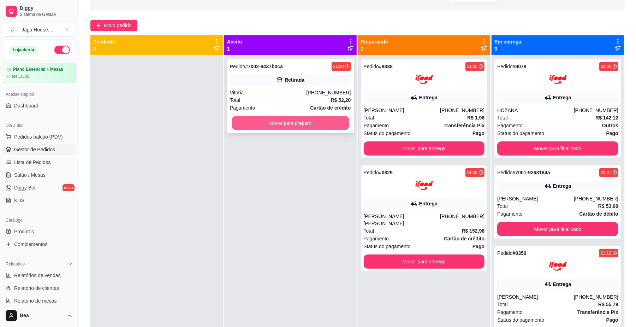
click at [277, 129] on button "Mover para preparo" at bounding box center [290, 123] width 117 height 14
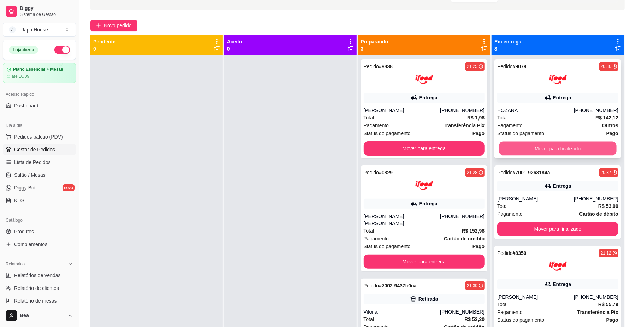
click at [513, 146] on button "Mover para finalizado" at bounding box center [557, 149] width 117 height 14
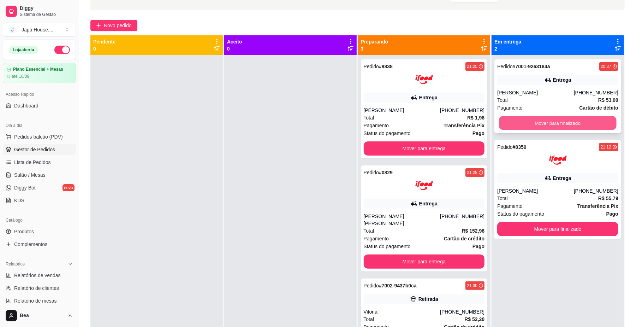
click at [504, 124] on button "Mover para finalizado" at bounding box center [557, 123] width 117 height 14
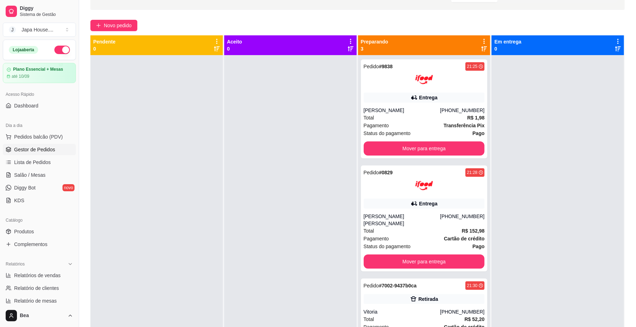
click at [504, 124] on div at bounding box center [558, 218] width 133 height 327
click at [439, 315] on div "Total R$ 52,20" at bounding box center [424, 319] width 121 height 8
click at [411, 103] on div "Pedido # 9838 21:25 Entrega [PERSON_NAME] [PHONE_NUMBER] Total R$ 1,98 Pagament…" at bounding box center [424, 108] width 127 height 99
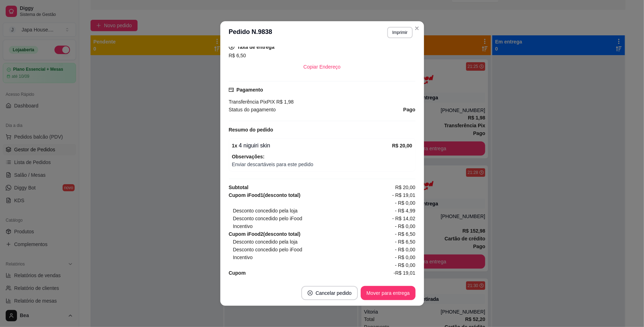
scroll to position [182, 0]
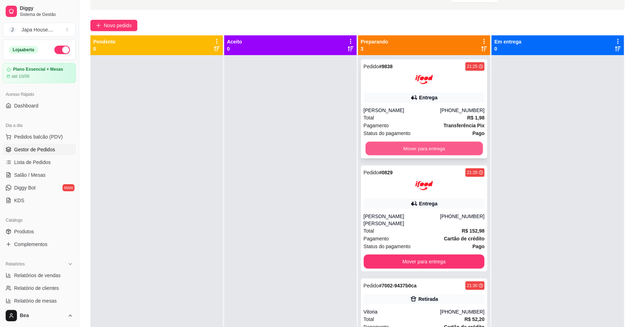
click at [384, 152] on button "Mover para entrega" at bounding box center [424, 149] width 117 height 14
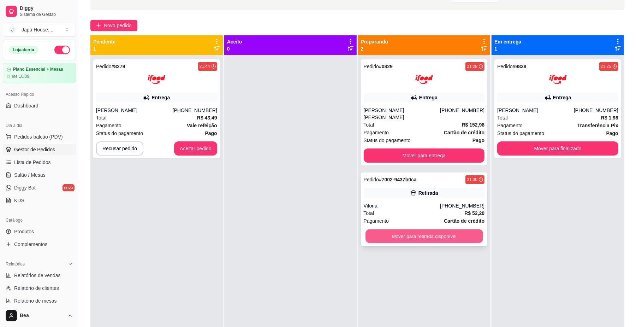
click at [422, 232] on button "Mover para retirada disponível" at bounding box center [424, 236] width 117 height 14
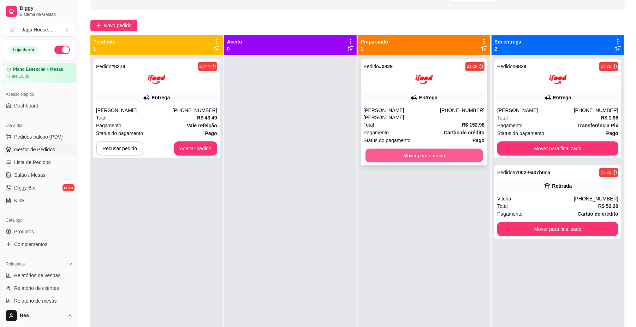
click at [406, 153] on button "Mover para entrega" at bounding box center [424, 156] width 117 height 14
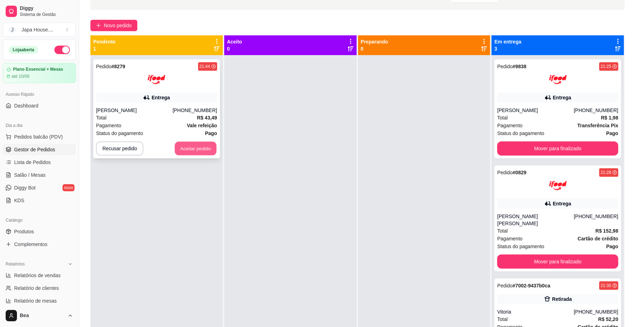
click at [207, 149] on button "Aceitar pedido" at bounding box center [196, 149] width 42 height 14
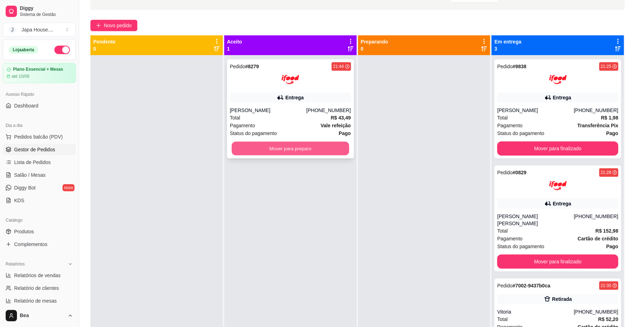
click at [312, 149] on button "Mover para preparo" at bounding box center [290, 149] width 117 height 14
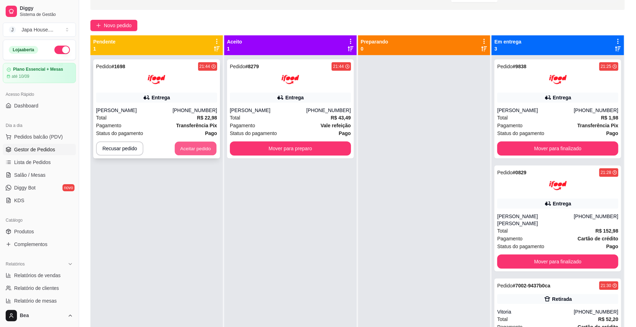
click at [206, 146] on button "Aceitar pedido" at bounding box center [196, 149] width 42 height 14
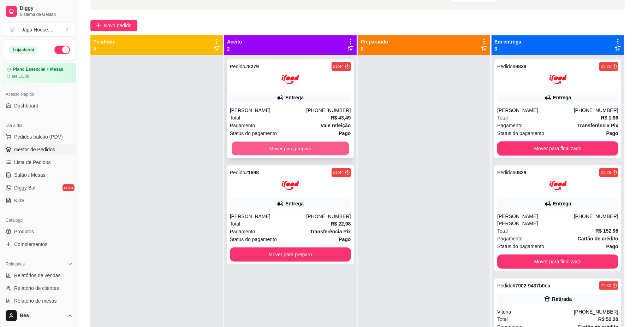
click at [259, 152] on button "Mover para preparo" at bounding box center [290, 149] width 117 height 14
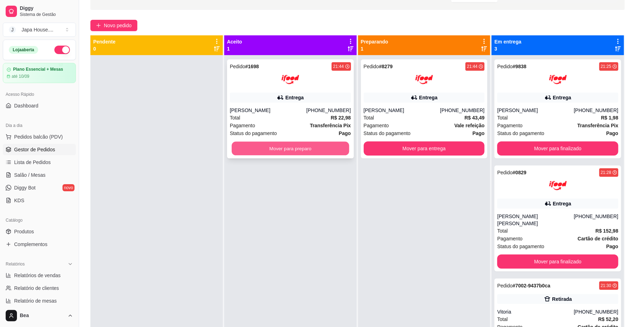
click at [268, 146] on button "Mover para preparo" at bounding box center [290, 149] width 117 height 14
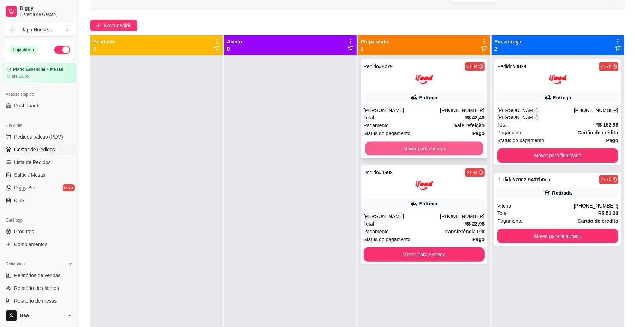
click at [434, 146] on button "Mover para entrega" at bounding box center [424, 149] width 117 height 14
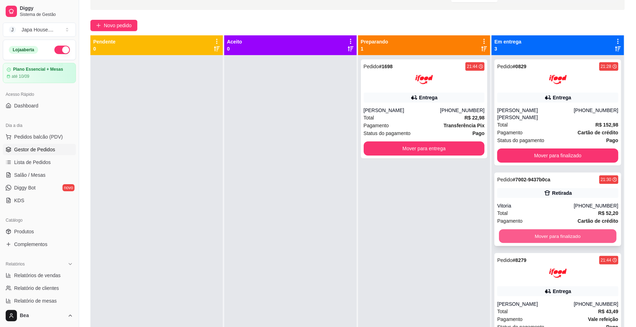
click at [567, 229] on button "Mover para finalizado" at bounding box center [557, 236] width 117 height 14
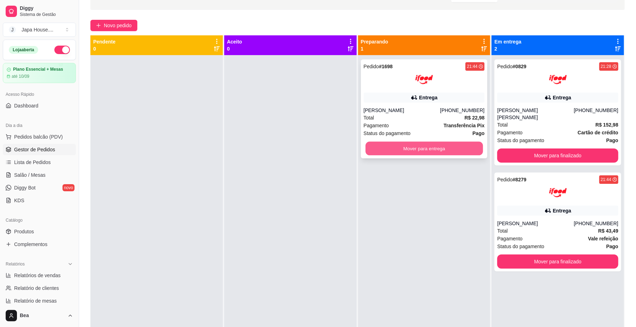
click at [447, 151] on button "Mover para entrega" at bounding box center [424, 149] width 117 height 14
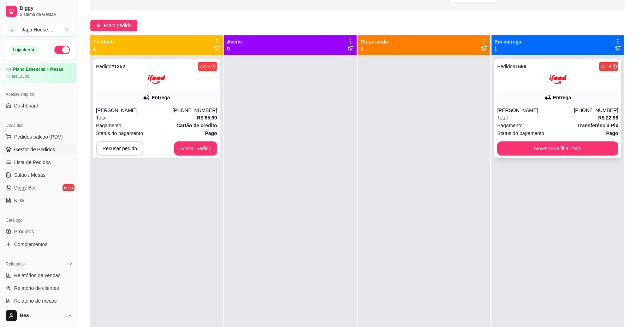
click at [501, 119] on span "Total" at bounding box center [503, 118] width 11 height 8
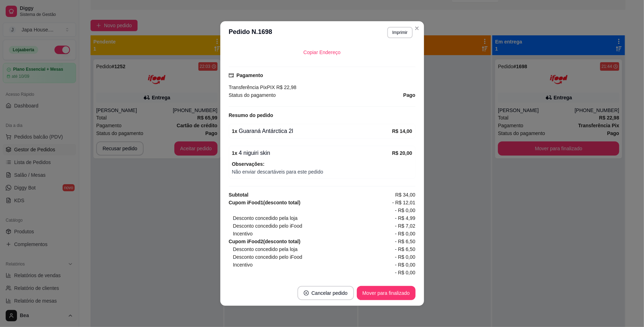
scroll to position [208, 0]
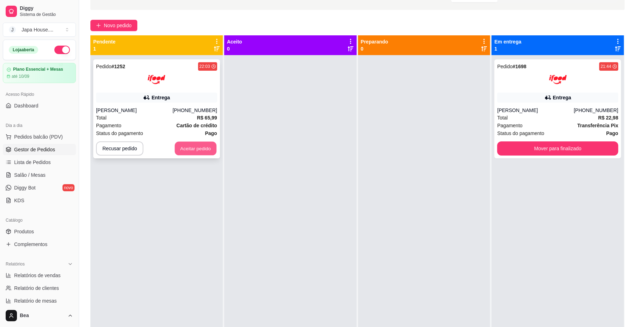
click at [190, 147] on button "Aceitar pedido" at bounding box center [196, 149] width 42 height 14
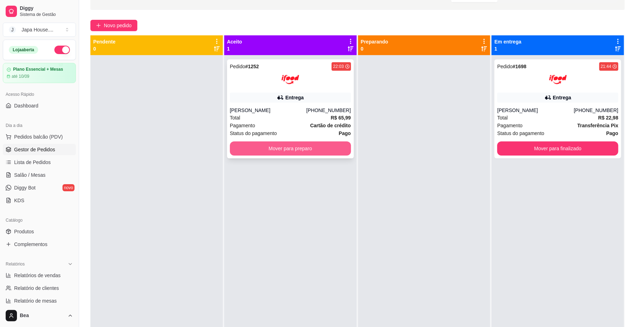
click at [268, 146] on button "Mover para preparo" at bounding box center [290, 148] width 121 height 14
click at [268, 146] on button "Mover para preparo" at bounding box center [290, 149] width 117 height 14
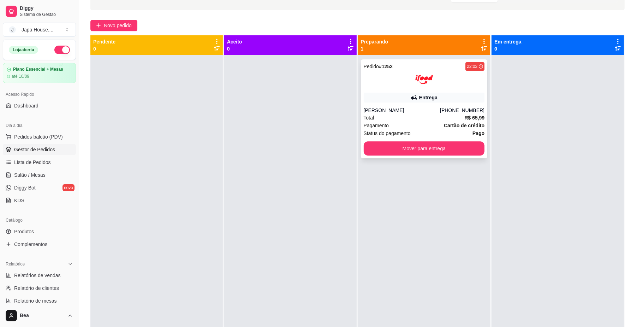
click at [423, 62] on div "Pedido # 1252 22:03" at bounding box center [424, 66] width 121 height 8
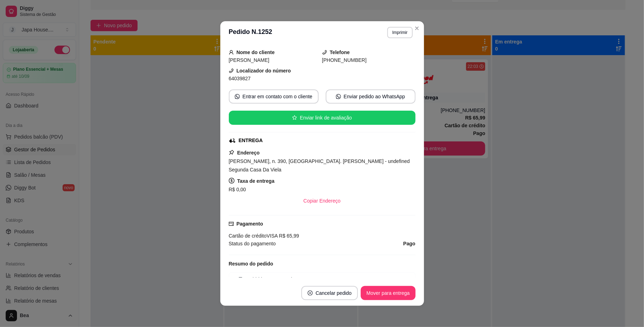
scroll to position [0, 0]
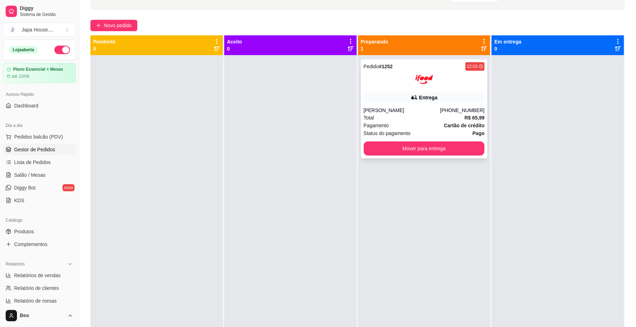
click at [422, 100] on div "Entrega" at bounding box center [428, 97] width 18 height 7
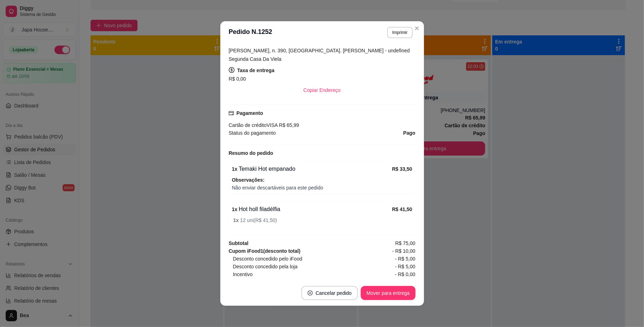
scroll to position [171, 0]
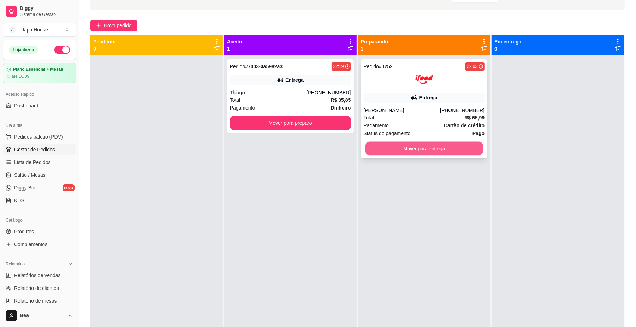
click at [452, 153] on button "Mover para entrega" at bounding box center [424, 149] width 117 height 14
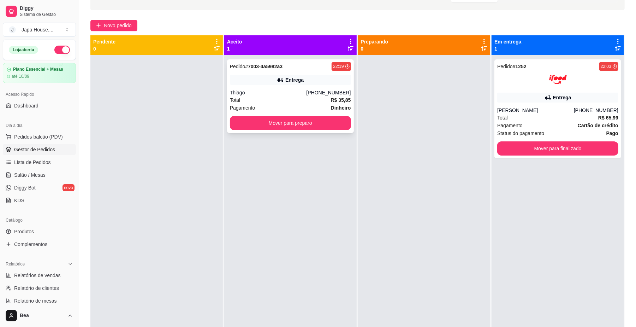
click at [302, 86] on div "Pedido # 7003-4a5982a3 22:19 Entrega Thiago [PHONE_NUMBER] Total R$ 35,85 Pagam…" at bounding box center [290, 96] width 127 height 74
click at [319, 122] on button "Mover para preparo" at bounding box center [290, 123] width 117 height 14
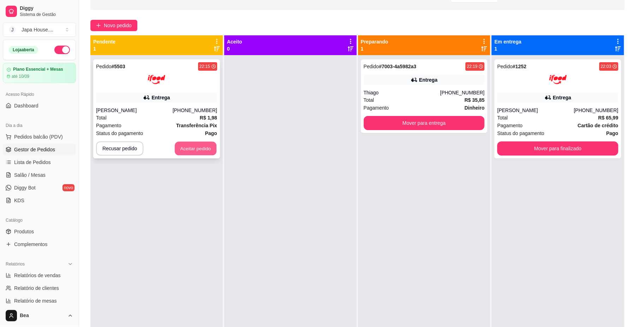
click at [189, 146] on button "Aceitar pedido" at bounding box center [196, 149] width 42 height 14
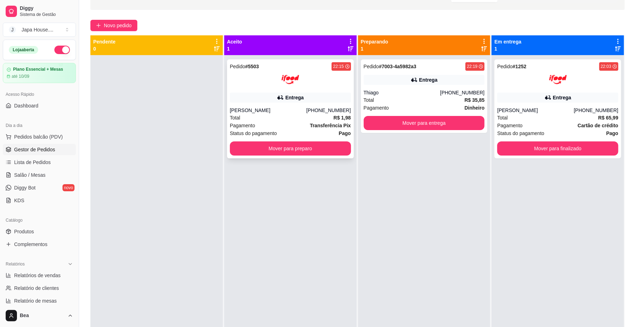
click at [282, 102] on div "Entrega" at bounding box center [290, 98] width 121 height 10
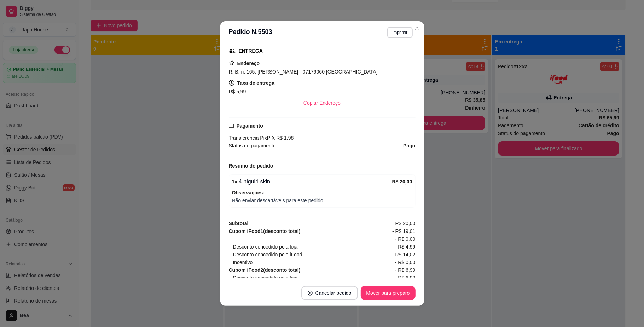
scroll to position [185, 0]
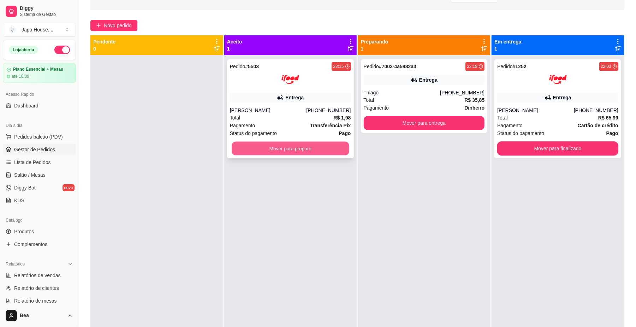
click at [334, 152] on button "Mover para preparo" at bounding box center [290, 149] width 117 height 14
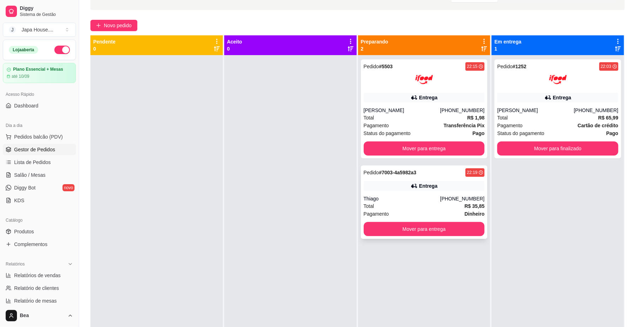
click at [405, 199] on div "Thiago" at bounding box center [402, 198] width 77 height 7
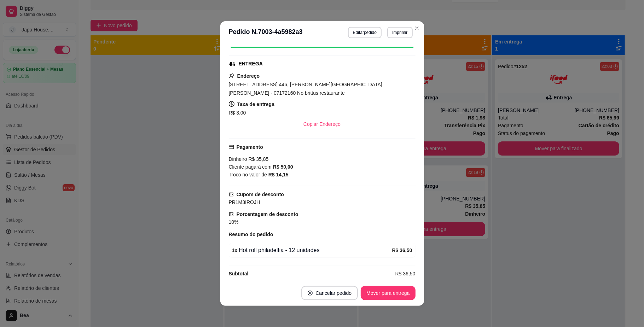
scroll to position [111, 0]
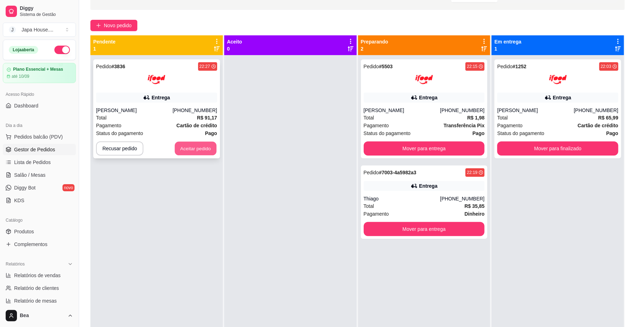
click at [195, 150] on button "Aceitar pedido" at bounding box center [196, 149] width 42 height 14
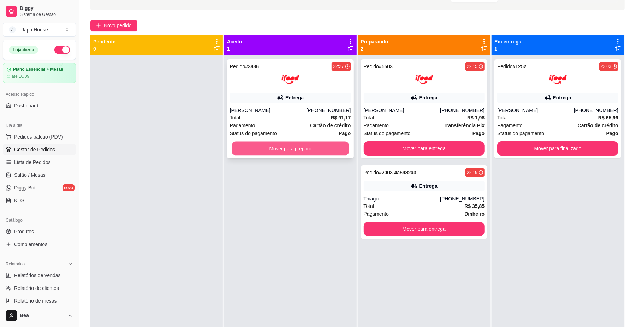
click at [307, 153] on button "Mover para preparo" at bounding box center [290, 149] width 117 height 14
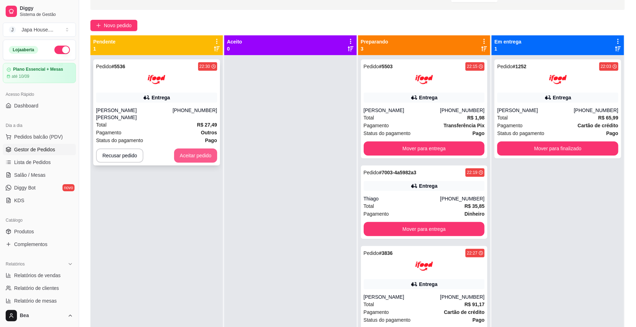
click at [193, 151] on button "Aceitar pedido" at bounding box center [195, 155] width 43 height 14
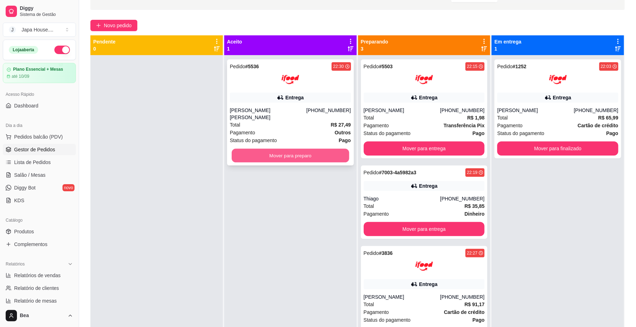
click at [270, 151] on button "Mover para preparo" at bounding box center [290, 156] width 117 height 14
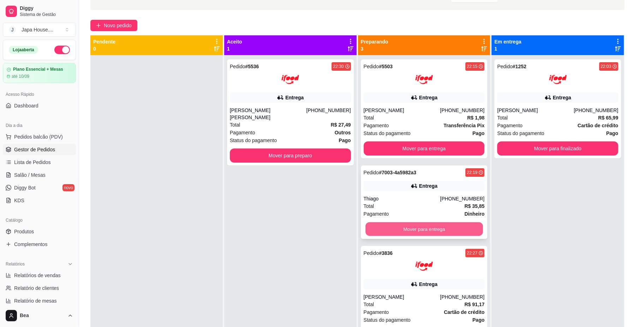
click at [452, 223] on button "Mover para entrega" at bounding box center [424, 229] width 117 height 14
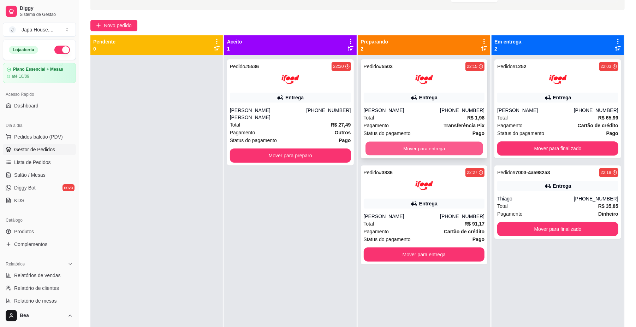
click at [414, 149] on button "Mover para entrega" at bounding box center [424, 149] width 117 height 14
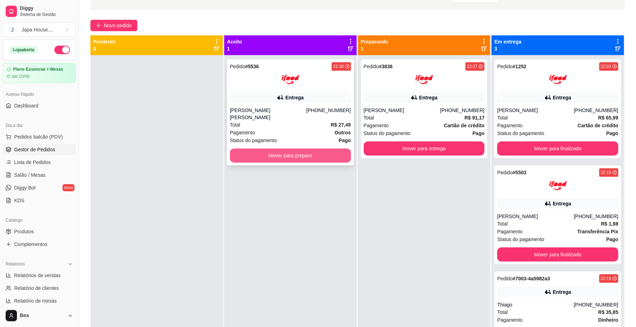
click at [322, 151] on button "Mover para preparo" at bounding box center [290, 155] width 121 height 14
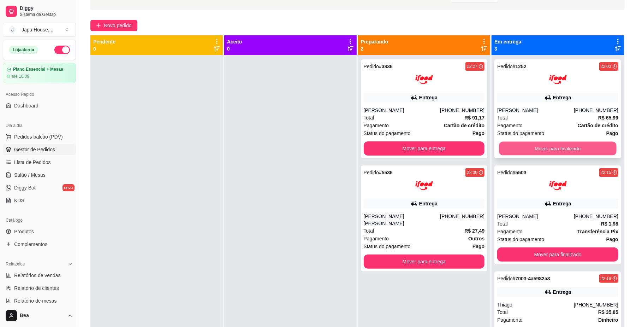
click at [567, 145] on button "Mover para finalizado" at bounding box center [557, 149] width 117 height 14
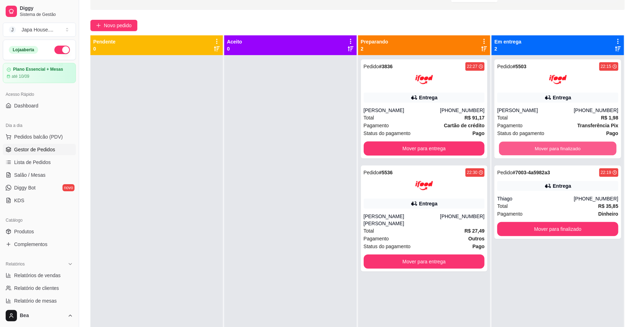
click at [567, 145] on button "Mover para finalizado" at bounding box center [557, 149] width 117 height 14
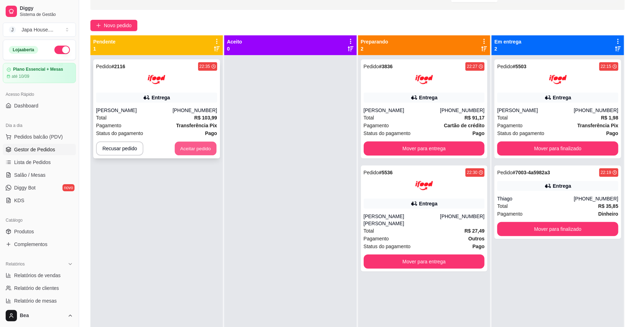
click at [194, 149] on button "Aceitar pedido" at bounding box center [196, 149] width 42 height 14
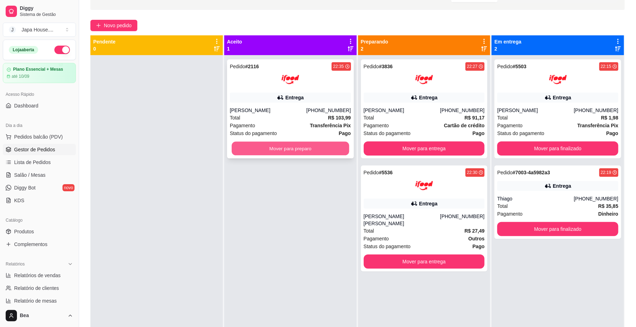
click at [281, 151] on button "Mover para preparo" at bounding box center [290, 149] width 117 height 14
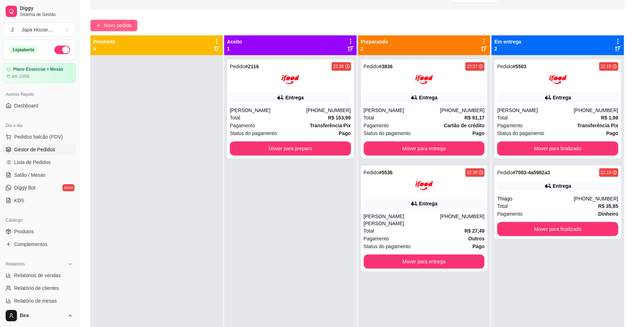
click at [133, 26] on button "Novo pedido" at bounding box center [113, 25] width 47 height 11
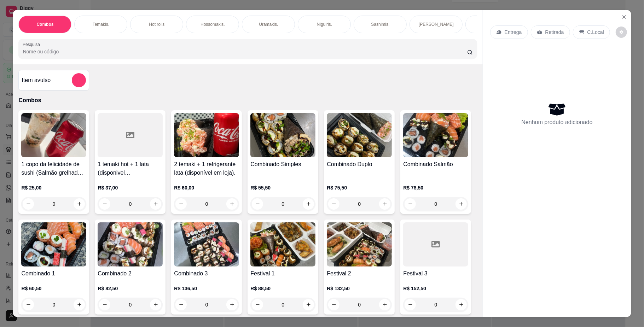
click at [509, 36] on div "Entrega" at bounding box center [509, 31] width 38 height 13
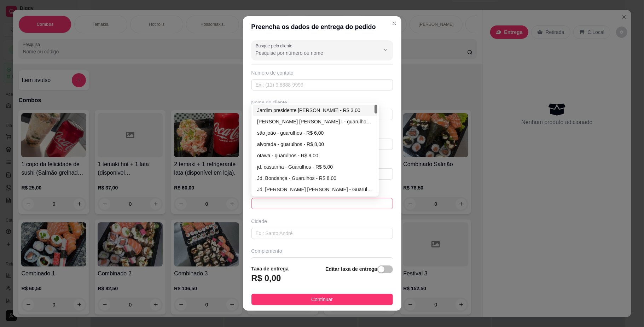
click at [297, 204] on span at bounding box center [321, 203] width 133 height 11
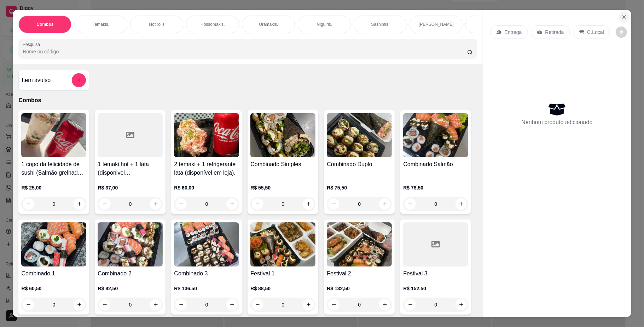
click at [621, 18] on icon "Close" at bounding box center [624, 17] width 6 height 6
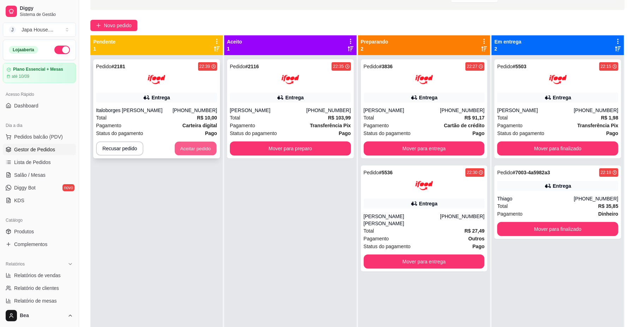
click at [197, 146] on button "Aceitar pedido" at bounding box center [196, 149] width 42 height 14
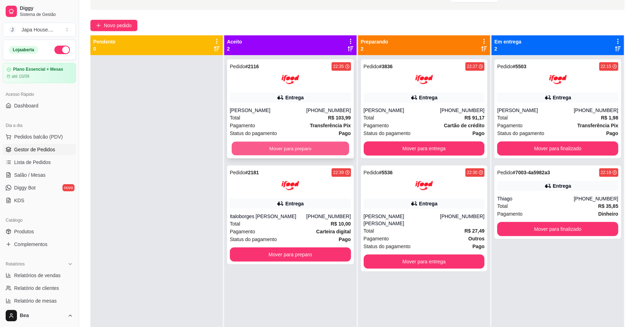
click at [252, 146] on button "Mover para preparo" at bounding box center [290, 149] width 117 height 14
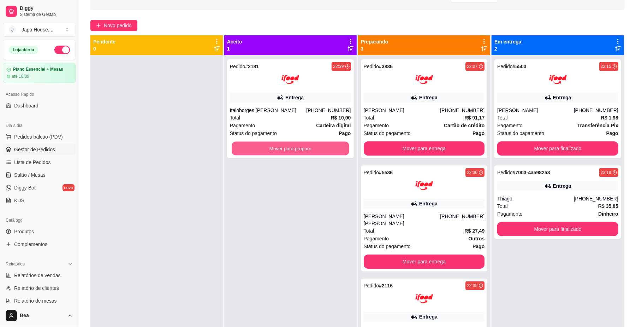
click at [252, 146] on button "Mover para preparo" at bounding box center [290, 149] width 117 height 14
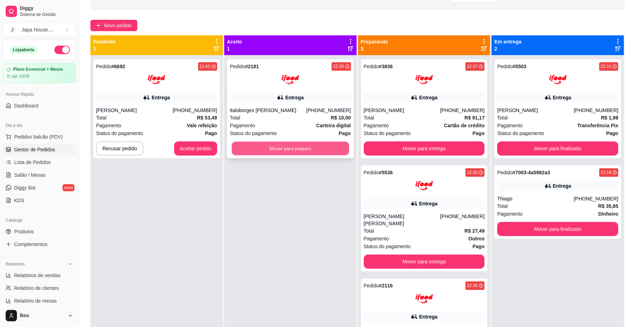
click at [239, 146] on button "Mover para preparo" at bounding box center [290, 149] width 117 height 14
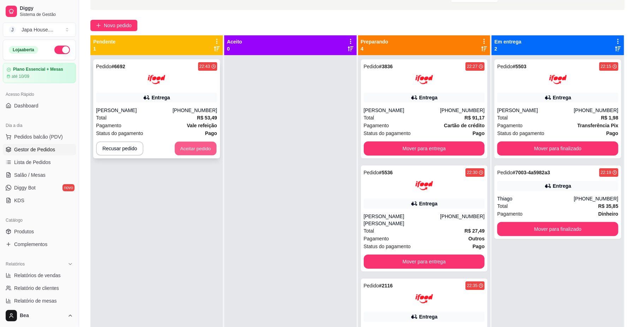
click at [198, 148] on button "Aceitar pedido" at bounding box center [196, 149] width 42 height 14
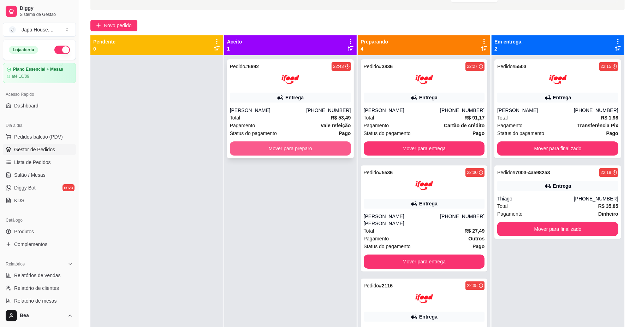
click at [287, 151] on button "Mover para preparo" at bounding box center [290, 148] width 121 height 14
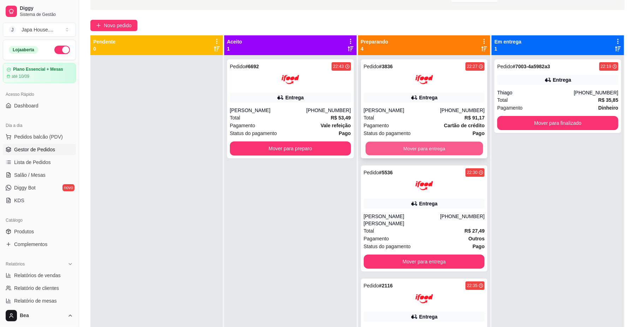
click at [441, 148] on button "Mover para entrega" at bounding box center [424, 149] width 117 height 14
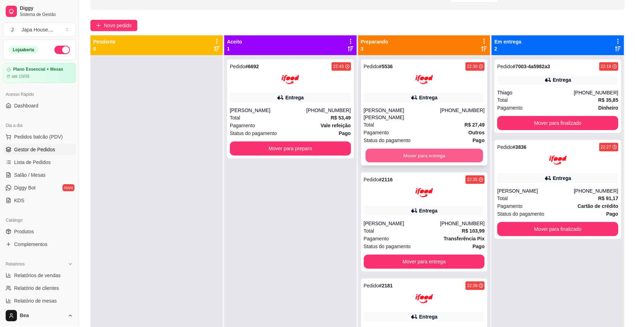
click at [423, 149] on button "Mover para entrega" at bounding box center [424, 156] width 117 height 14
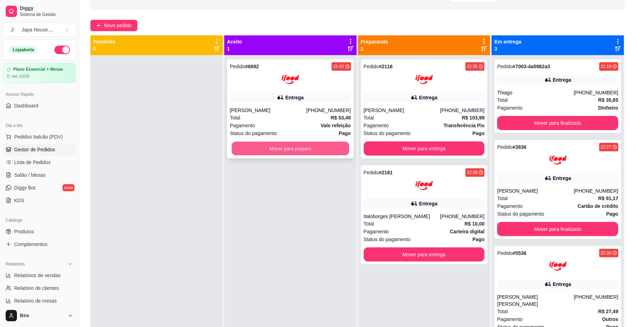
click at [329, 149] on button "Mover para preparo" at bounding box center [290, 149] width 117 height 14
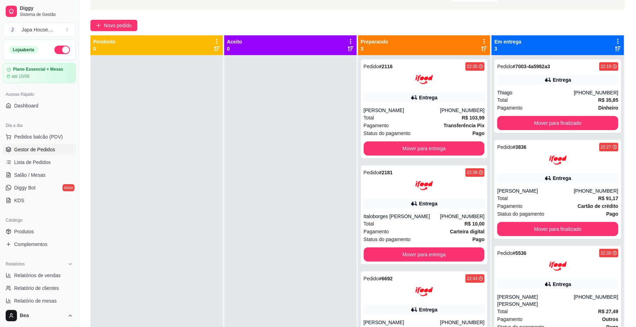
scroll to position [108, 0]
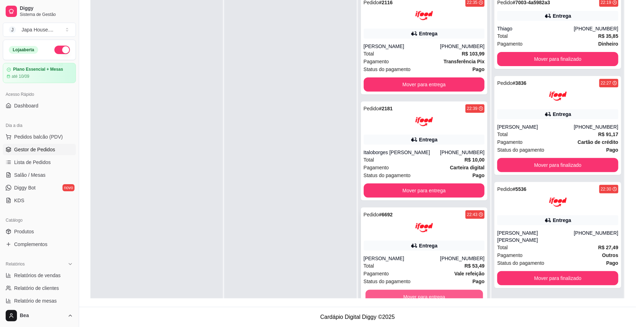
click at [445, 293] on button "Mover para entrega" at bounding box center [424, 297] width 117 height 14
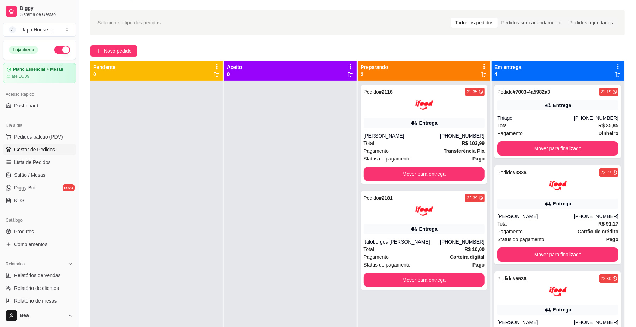
scroll to position [0, 0]
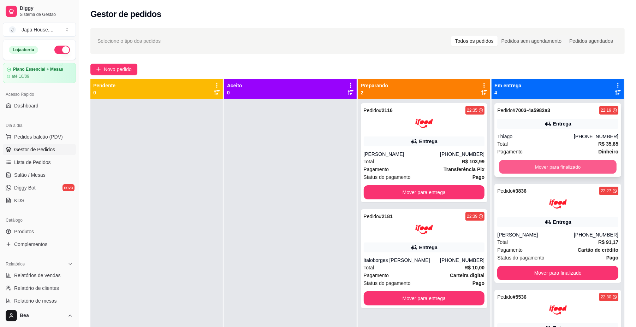
click at [567, 165] on button "Mover para finalizado" at bounding box center [557, 167] width 117 height 14
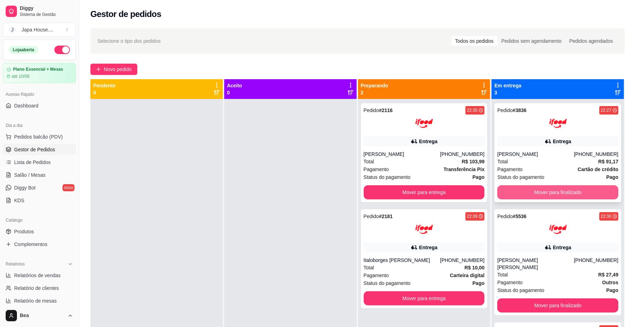
click at [563, 189] on button "Mover para finalizado" at bounding box center [558, 192] width 121 height 14
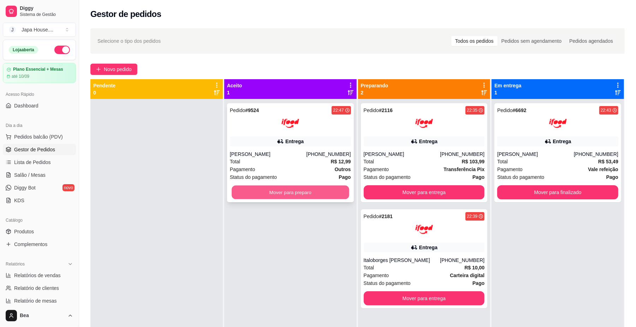
click at [334, 193] on button "Mover para preparo" at bounding box center [290, 193] width 117 height 14
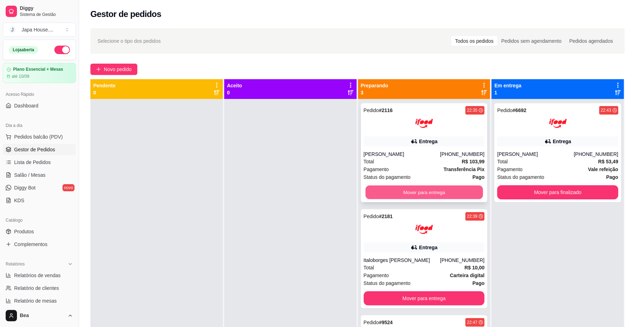
click at [438, 194] on button "Mover para entrega" at bounding box center [424, 193] width 117 height 14
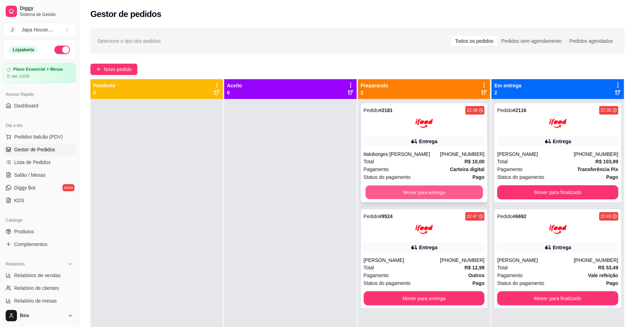
click at [433, 189] on button "Mover para entrega" at bounding box center [424, 193] width 117 height 14
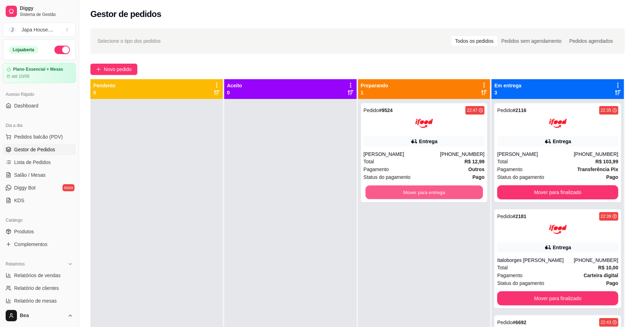
click at [433, 189] on button "Mover para entrega" at bounding box center [424, 193] width 117 height 14
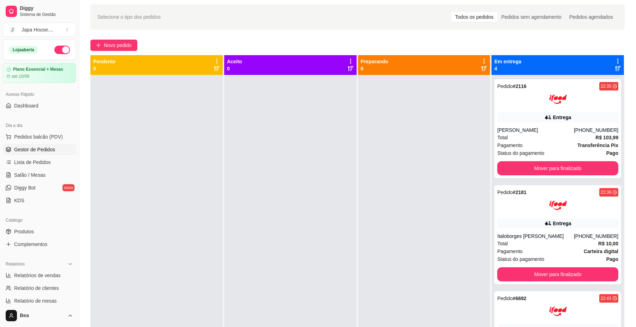
scroll to position [20, 0]
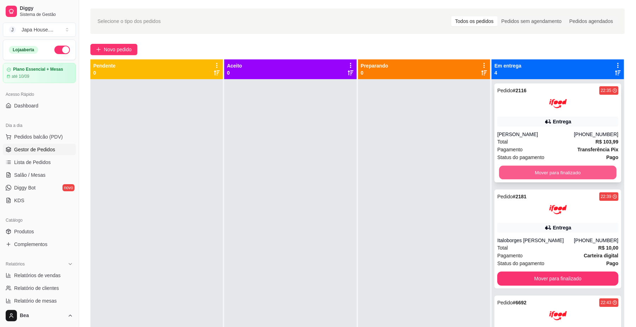
click at [586, 176] on button "Mover para finalizado" at bounding box center [557, 173] width 117 height 14
click at [575, 176] on button "Mover para finalizado" at bounding box center [557, 173] width 117 height 14
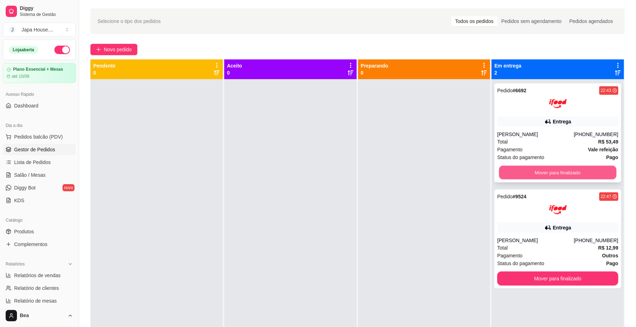
click at [560, 171] on button "Mover para finalizado" at bounding box center [557, 173] width 117 height 14
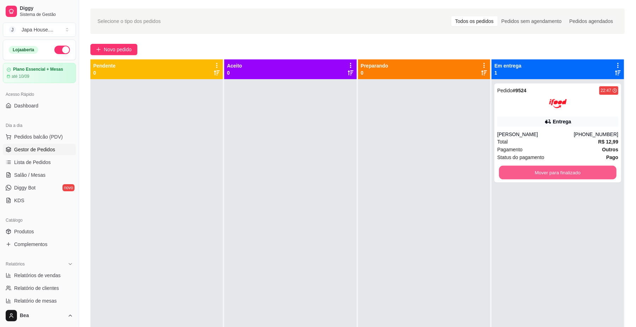
click at [560, 171] on button "Mover para finalizado" at bounding box center [557, 173] width 117 height 14
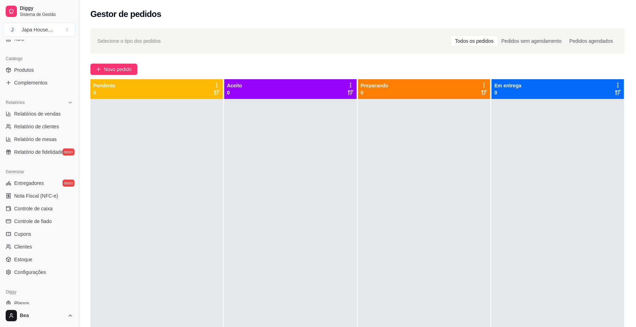
scroll to position [162, 0]
click at [51, 207] on span "Controle de caixa" at bounding box center [33, 208] width 39 height 7
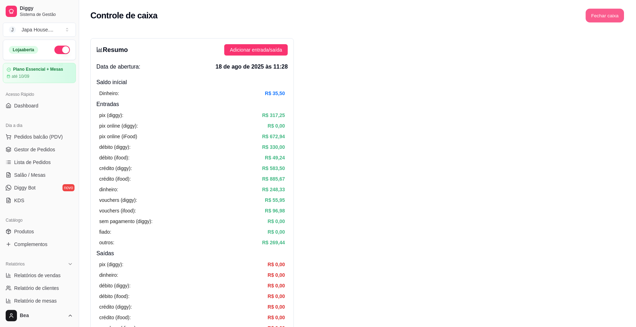
click at [597, 16] on button "Fechar caixa" at bounding box center [605, 16] width 39 height 14
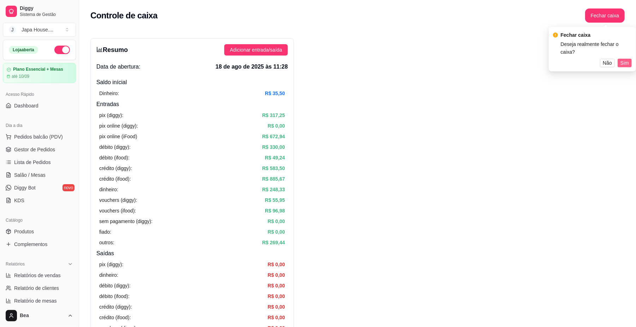
click at [621, 59] on button "Sim" at bounding box center [625, 63] width 14 height 8
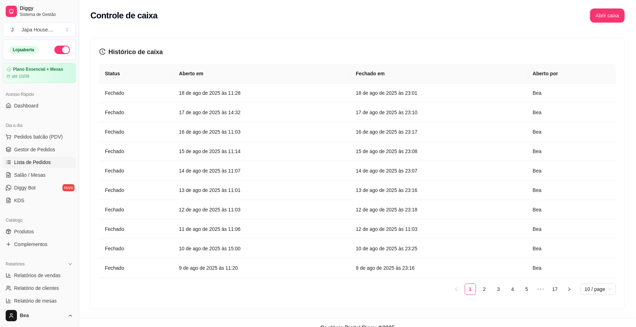
click at [41, 161] on span "Lista de Pedidos" at bounding box center [32, 162] width 37 height 7
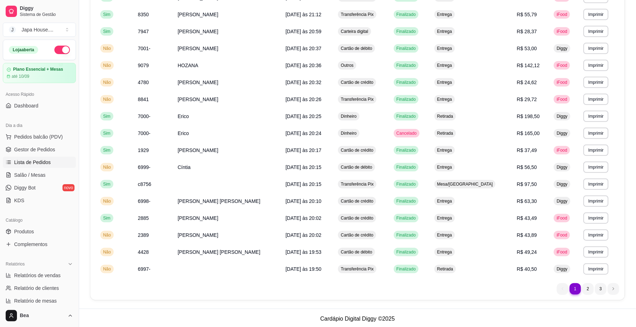
scroll to position [324, 0]
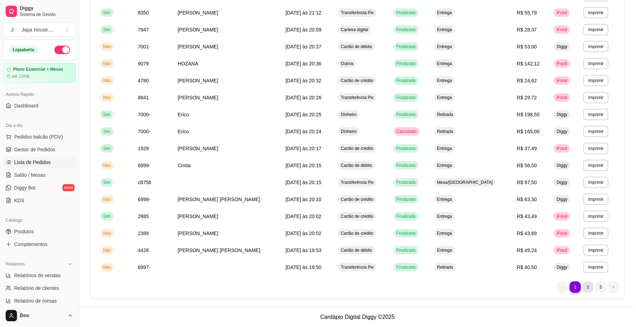
click at [588, 287] on li "2" at bounding box center [588, 286] width 11 height 11
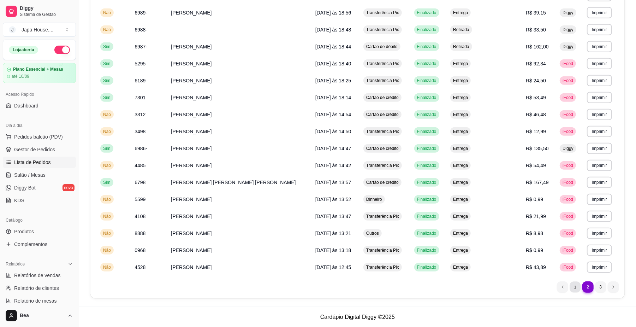
click at [572, 283] on li "1" at bounding box center [575, 286] width 11 height 11
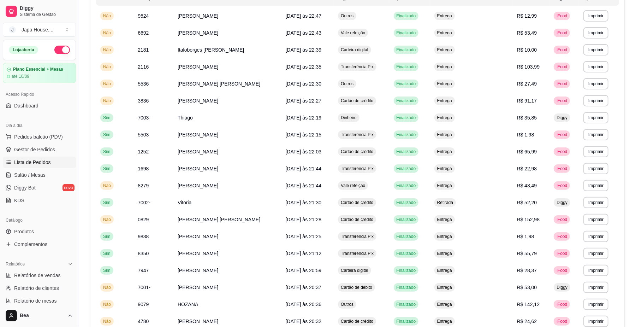
scroll to position [84, 0]
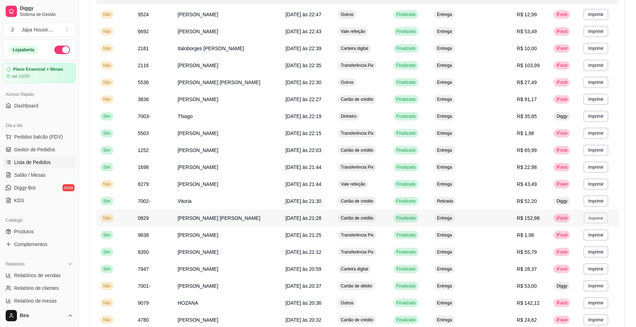
click at [585, 217] on button "Imprimir" at bounding box center [596, 217] width 24 height 11
click at [587, 241] on button "IMPRESSORA" at bounding box center [577, 242] width 49 height 11
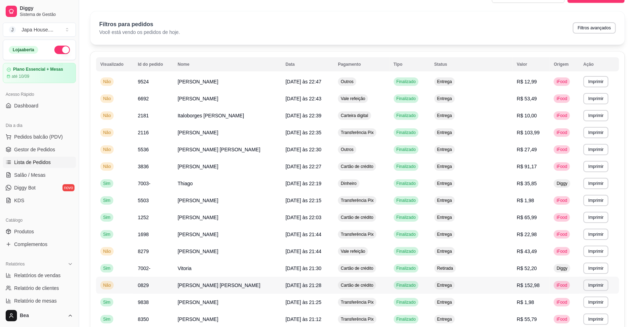
scroll to position [0, 0]
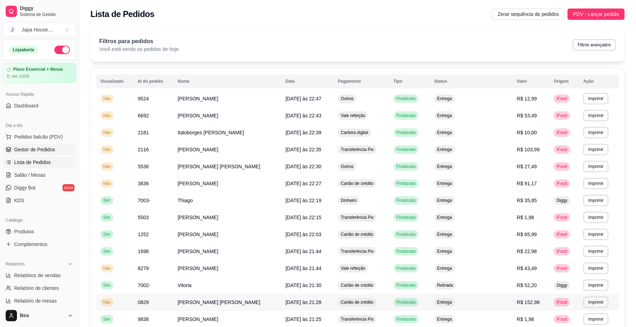
click at [45, 150] on span "Gestor de Pedidos" at bounding box center [34, 149] width 41 height 7
